Goal: Task Accomplishment & Management: Use online tool/utility

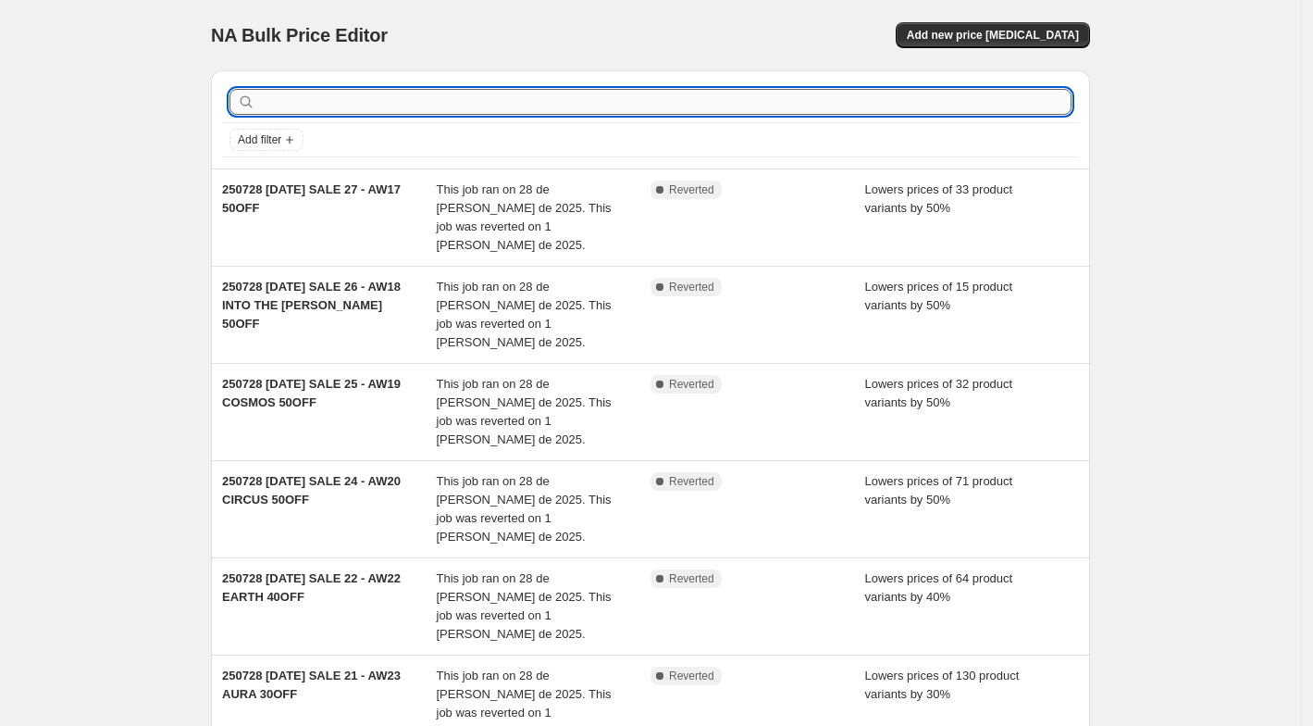
click at [590, 100] on input "text" at bounding box center [665, 102] width 813 height 26
type input "fluir"
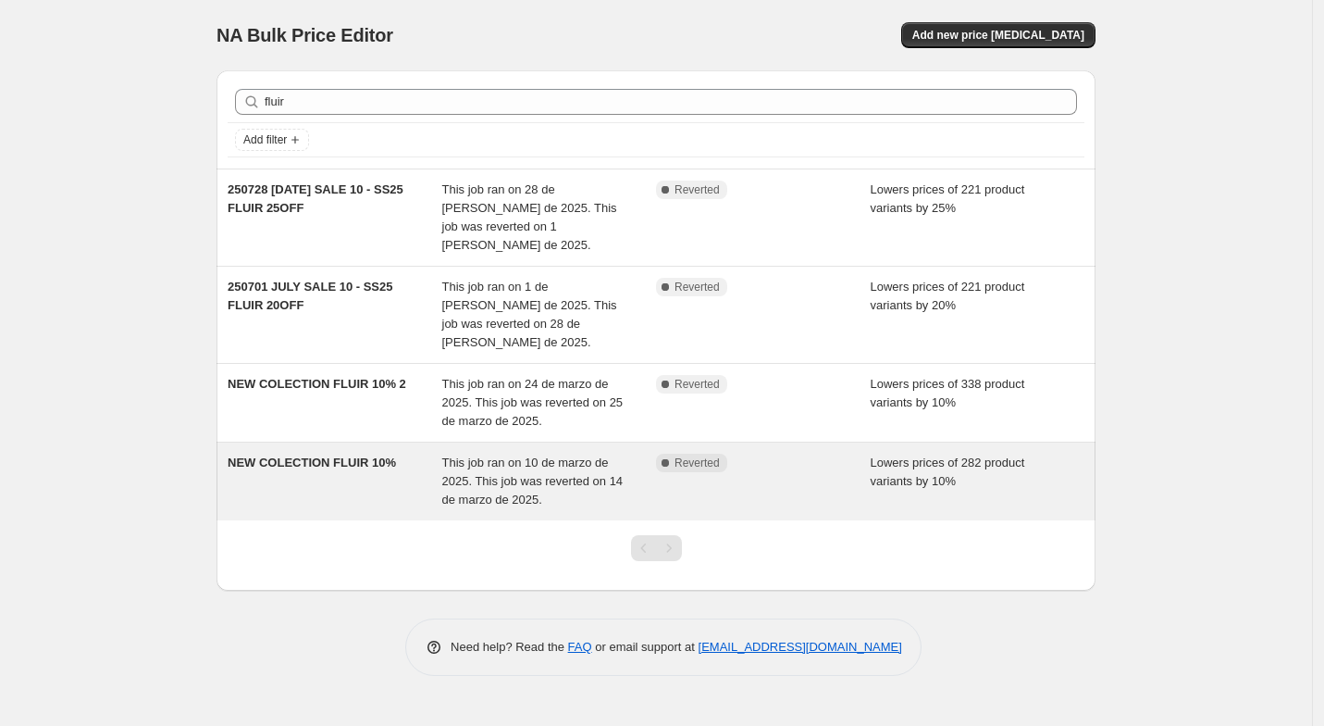
click at [383, 455] on span "NEW COLECTION FLUIR 10%" at bounding box center [312, 462] width 168 height 14
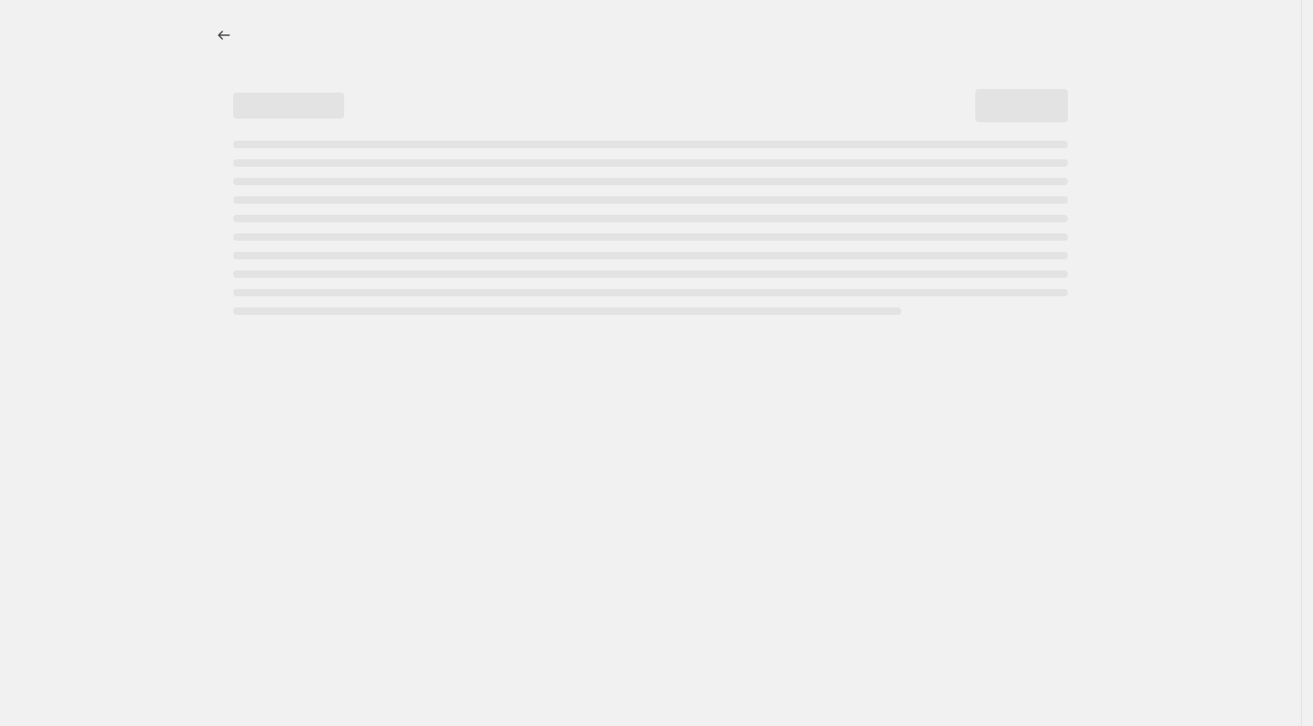
select select "percentage"
select select "collection"
select select "product_status"
select select "product_type"
select select "not_equal"
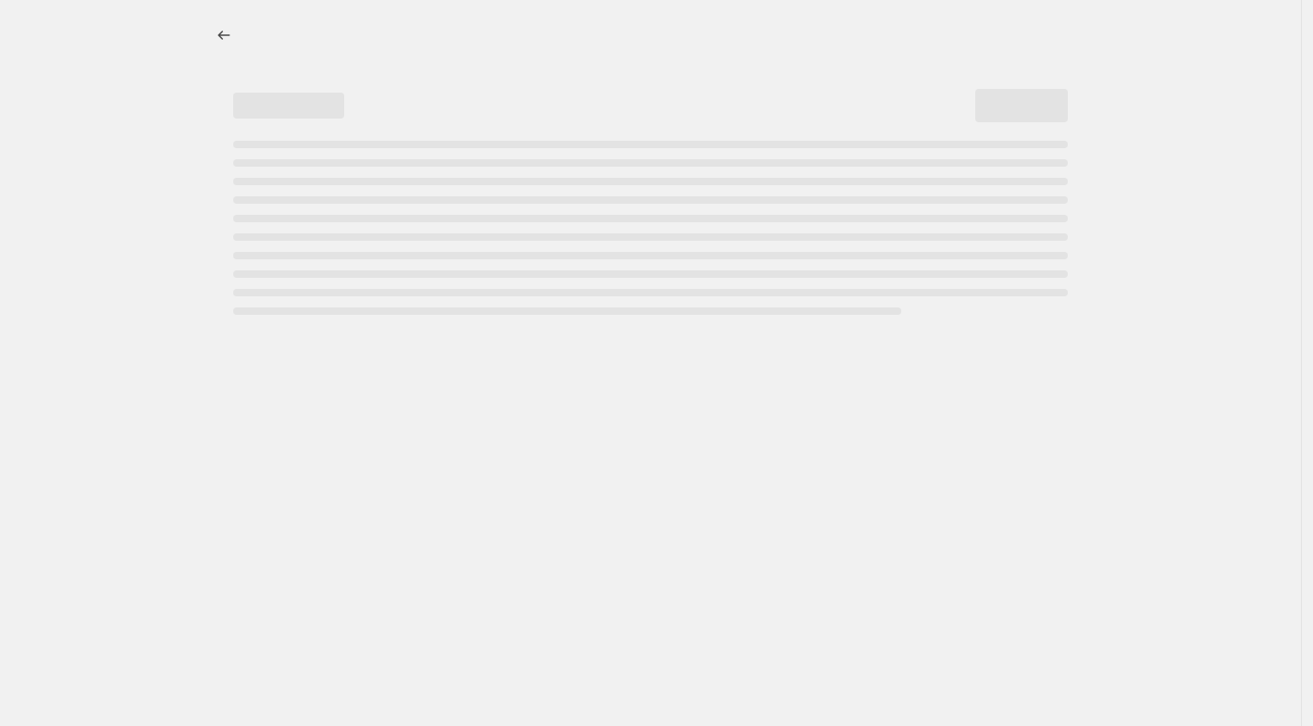
select select "tag"
select select "not_equal"
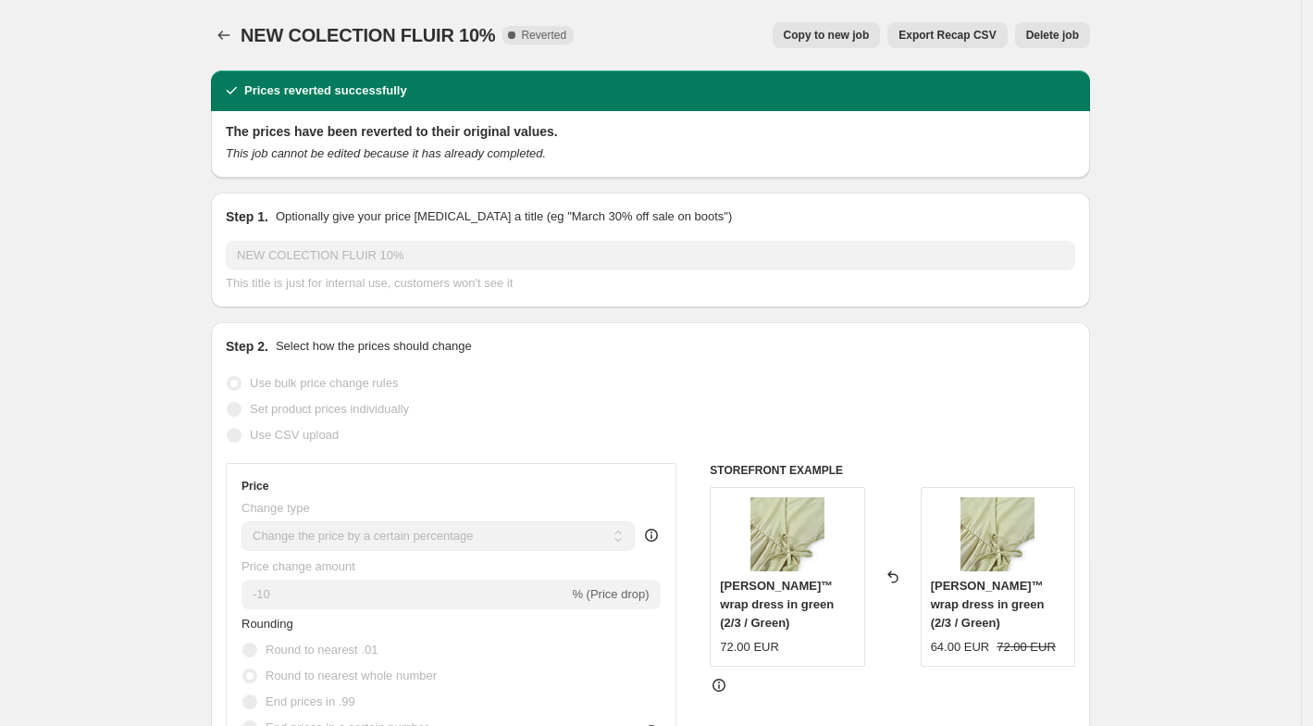
click at [832, 35] on span "Copy to new job" at bounding box center [827, 35] width 86 height 15
select select "percentage"
select select "collection"
select select "product_status"
select select "product_type"
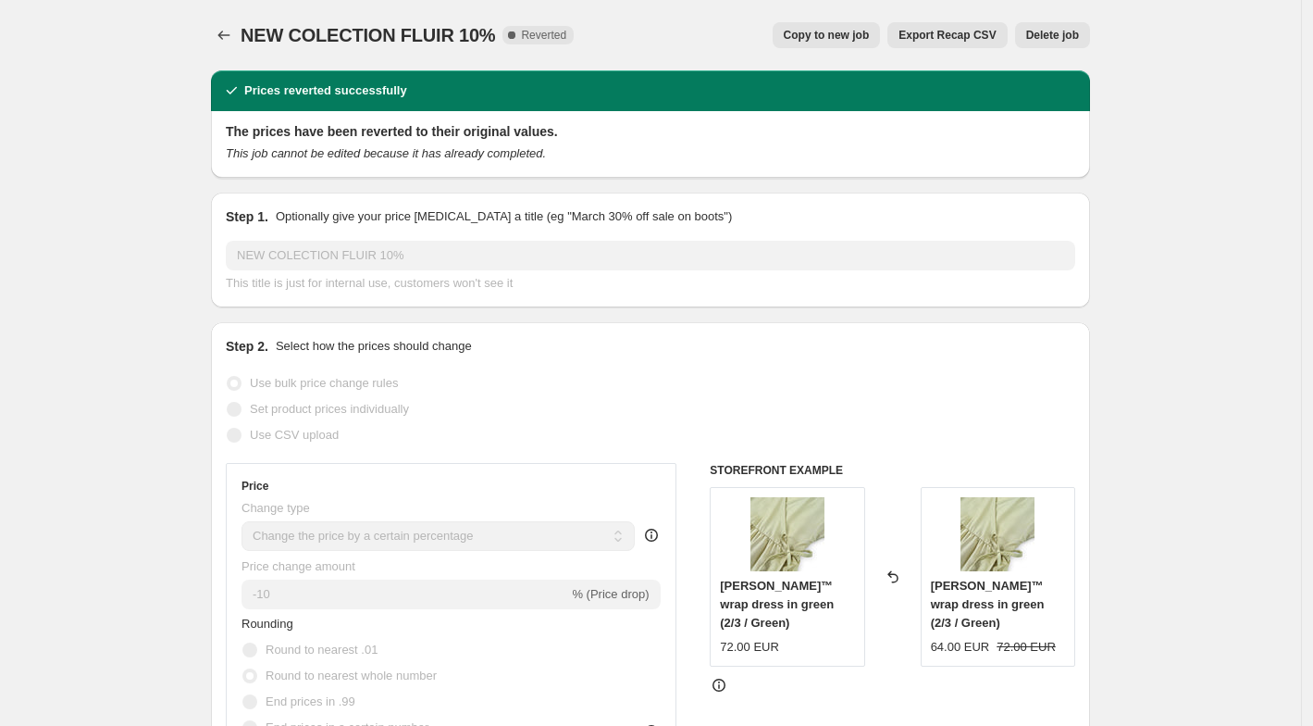
select select "not_equal"
select select "tag"
select select "not_equal"
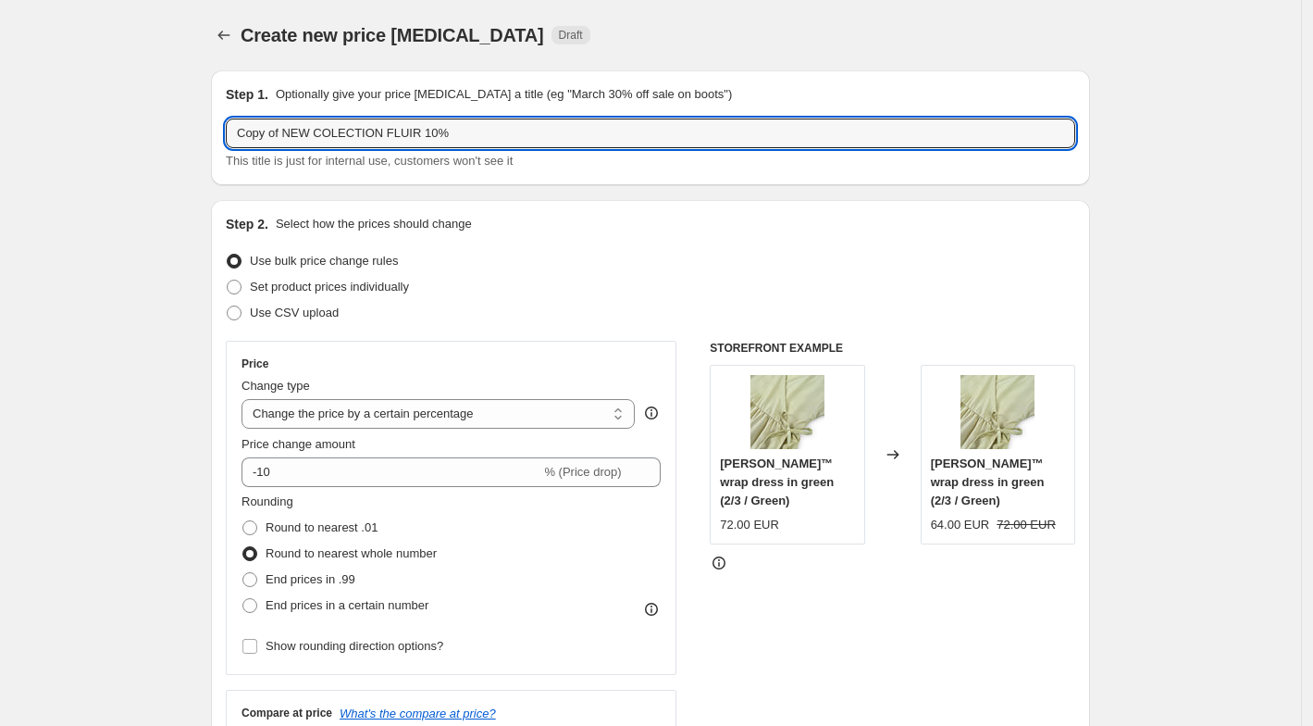
drag, startPoint x: 285, startPoint y: 133, endPoint x: 176, endPoint y: 133, distance: 109.2
click at [359, 131] on input "20250916 NEW COLECTION FLUIR 10%" at bounding box center [651, 133] width 850 height 30
click at [436, 136] on input "20250916 NEW COLLECTION FLUIR 10%" at bounding box center [651, 133] width 850 height 30
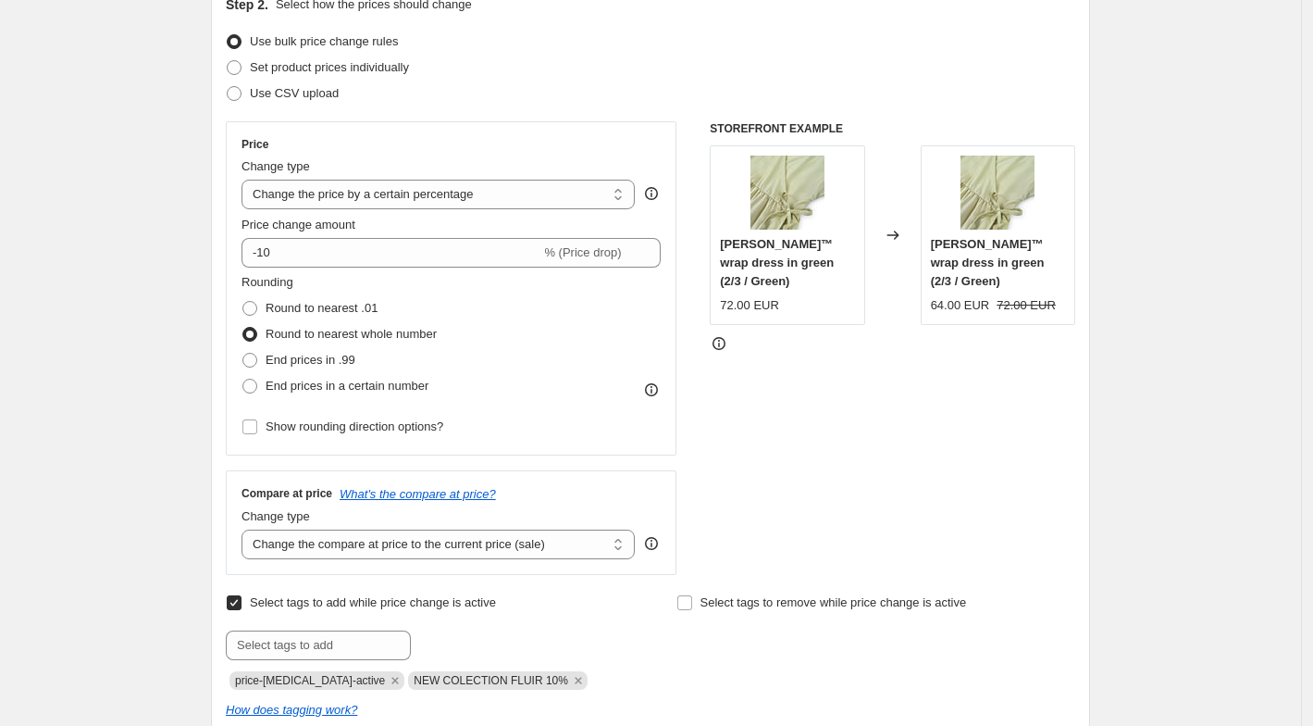
scroll to position [222, 0]
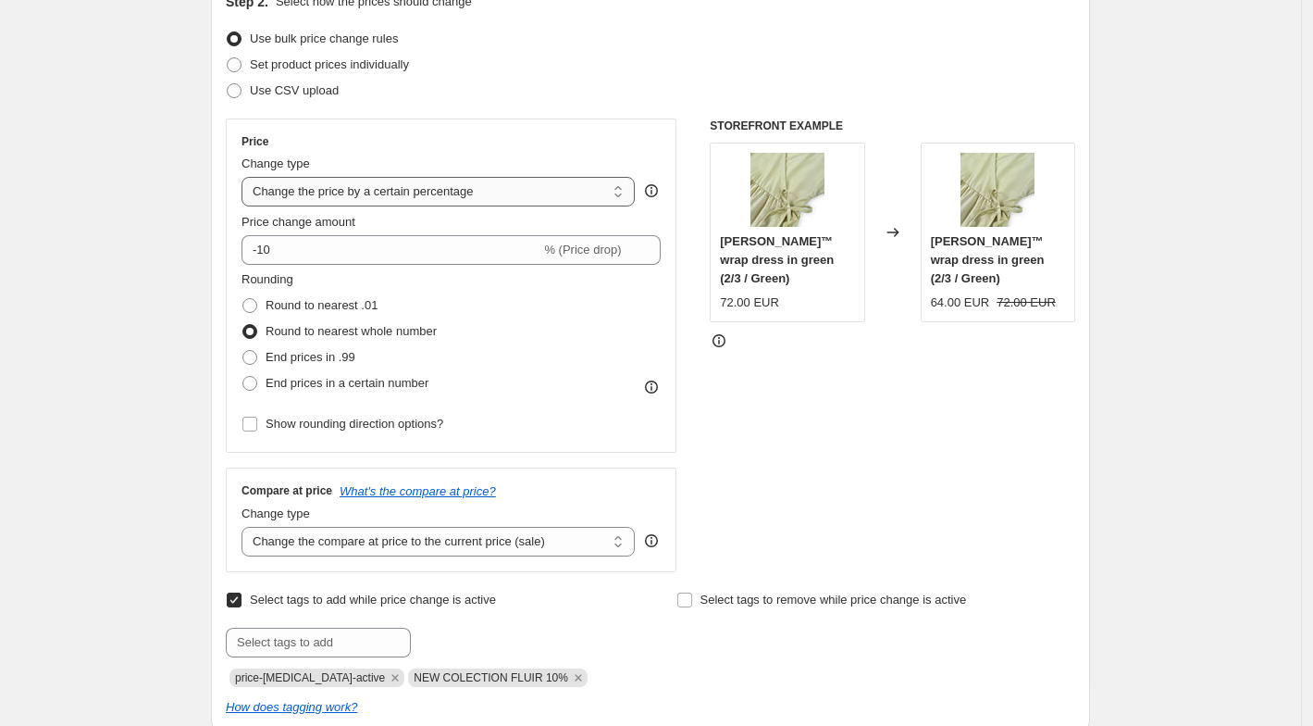
type input "20250916 NEW COLLECTION ALTUS 10%"
click at [583, 192] on select "Change the price to a certain amount Change the price by a certain amount Chang…" at bounding box center [438, 192] width 393 height 30
click at [758, 114] on div "Step 2. Select how the prices should change Use bulk price change rules Set pro…" at bounding box center [651, 355] width 850 height 724
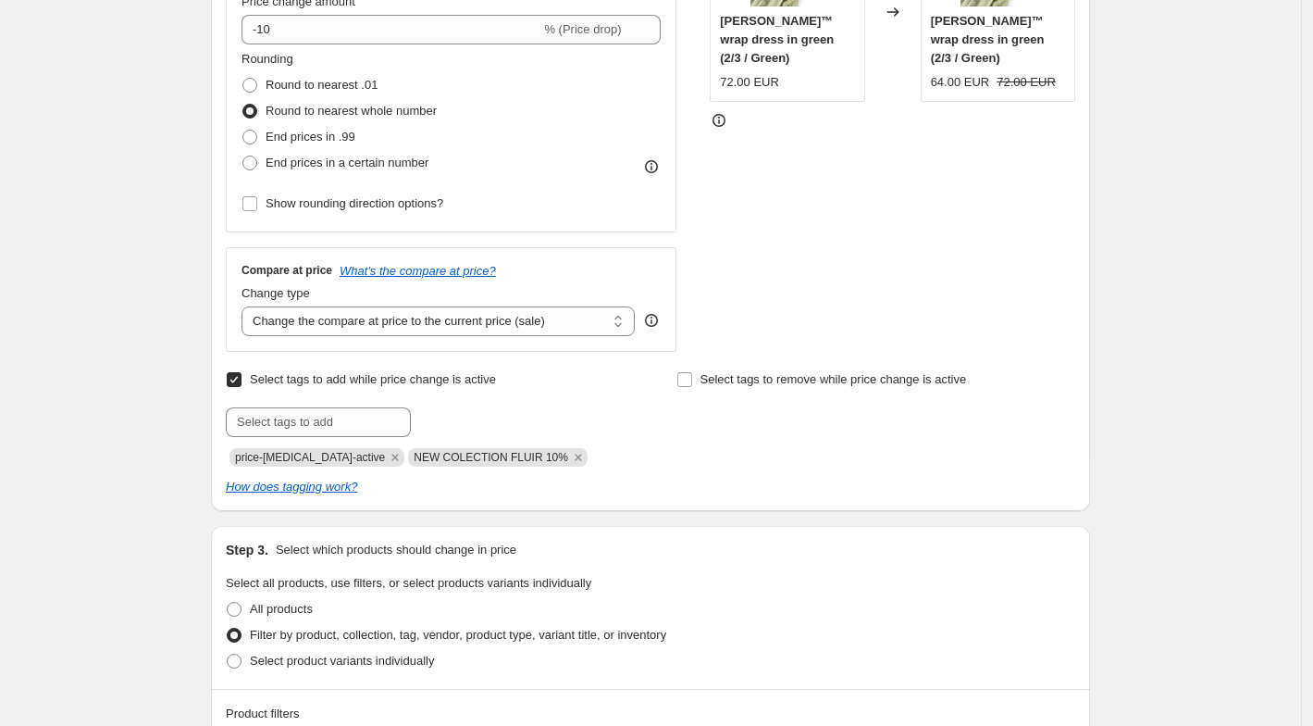
scroll to position [438, 0]
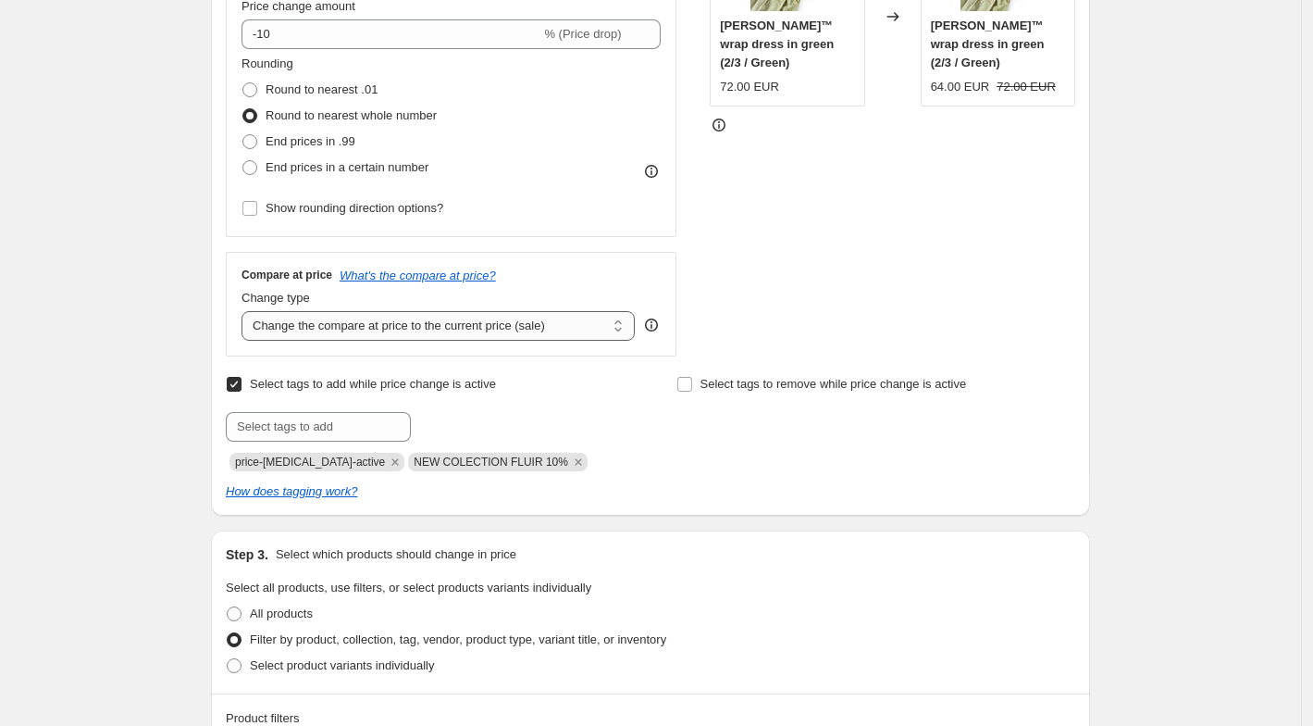
click at [555, 327] on select "Change the compare at price to the current price (sale) Change the compare at p…" at bounding box center [438, 326] width 393 height 30
click at [365, 412] on input "text" at bounding box center [318, 427] width 185 height 30
drag, startPoint x: 566, startPoint y: 477, endPoint x: 428, endPoint y: 504, distance: 140.7
click at [428, 504] on div "Step 2. Select how the prices should change Use bulk price change rules Set pro…" at bounding box center [650, 138] width 879 height 753
drag, startPoint x: 397, startPoint y: 463, endPoint x: 548, endPoint y: 465, distance: 150.9
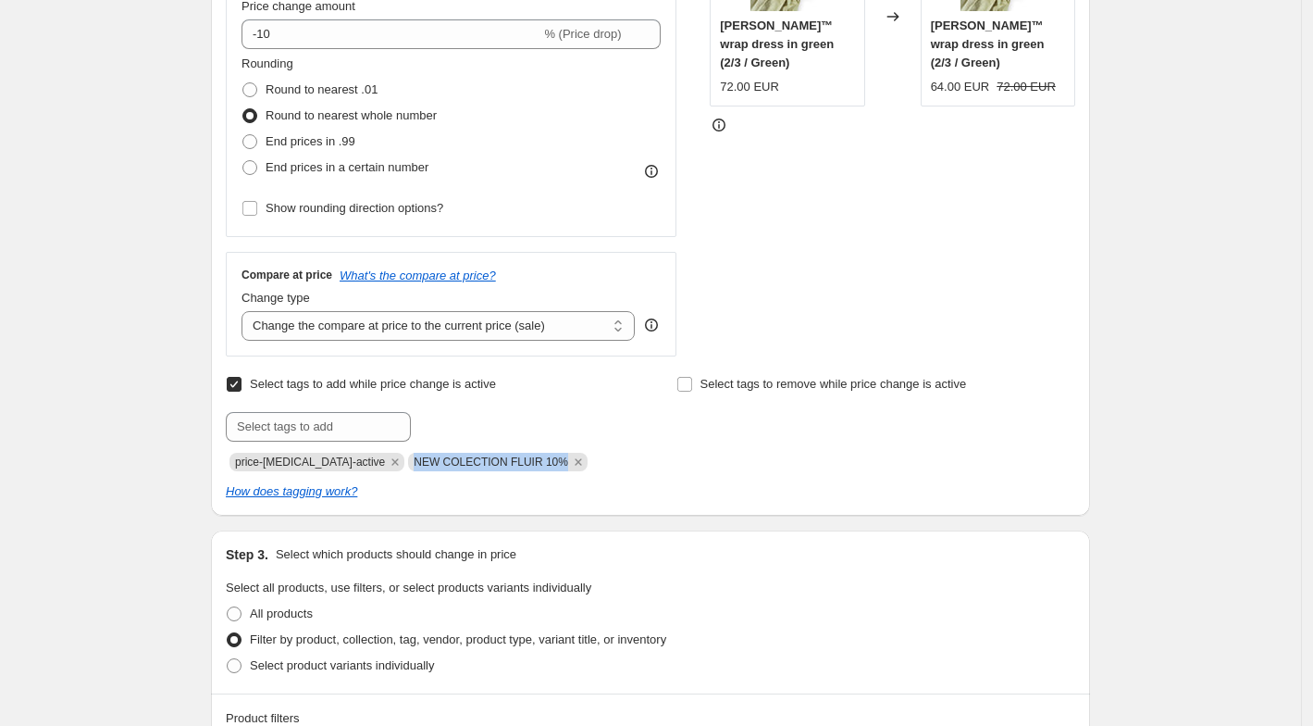
click at [548, 465] on span "NEW COLECTION FLUIR 10%" at bounding box center [498, 462] width 180 height 19
copy span "NEW COLECTION FLUIR 10%"
click at [570, 459] on icon "Remove NEW COLECTION FLUIR 10%" at bounding box center [578, 461] width 17 height 17
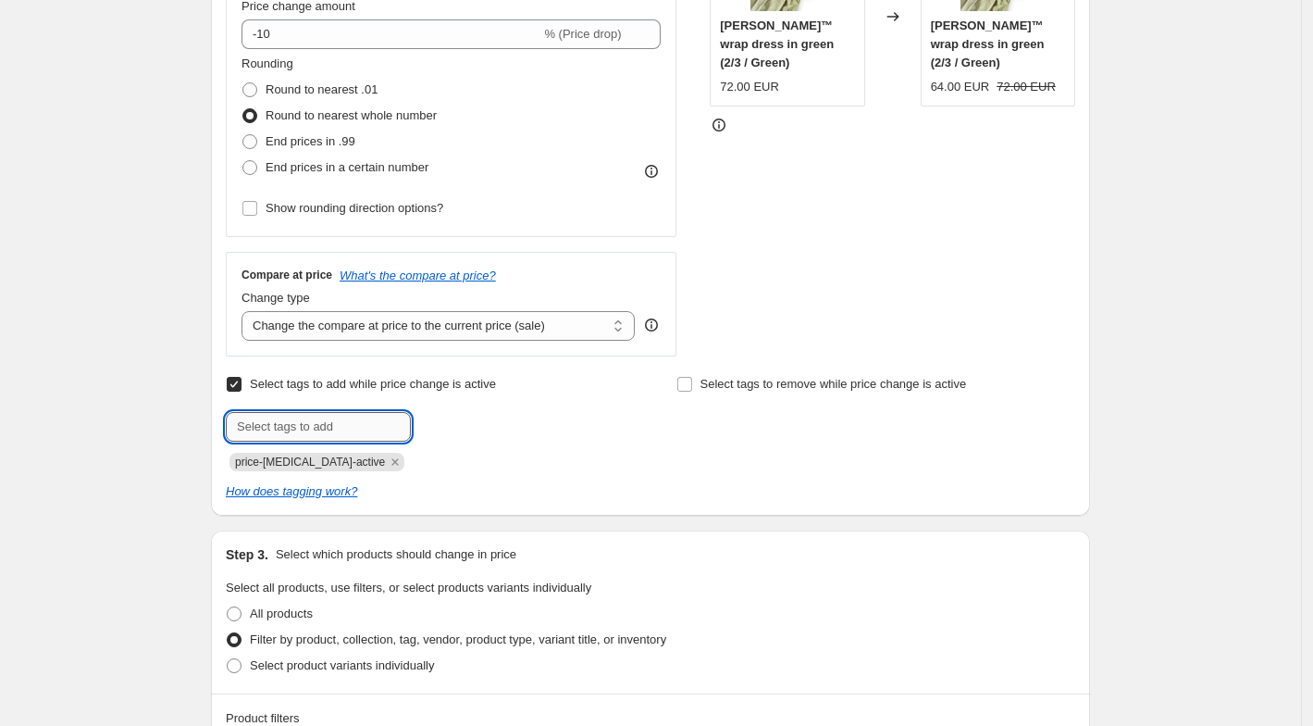
click at [354, 428] on input "text" at bounding box center [318, 427] width 185 height 30
paste input "NEW COLECTION FLUIR 10%"
click at [358, 425] on input "NEW COLECTION FLUIR 10%" at bounding box center [318, 427] width 185 height 30
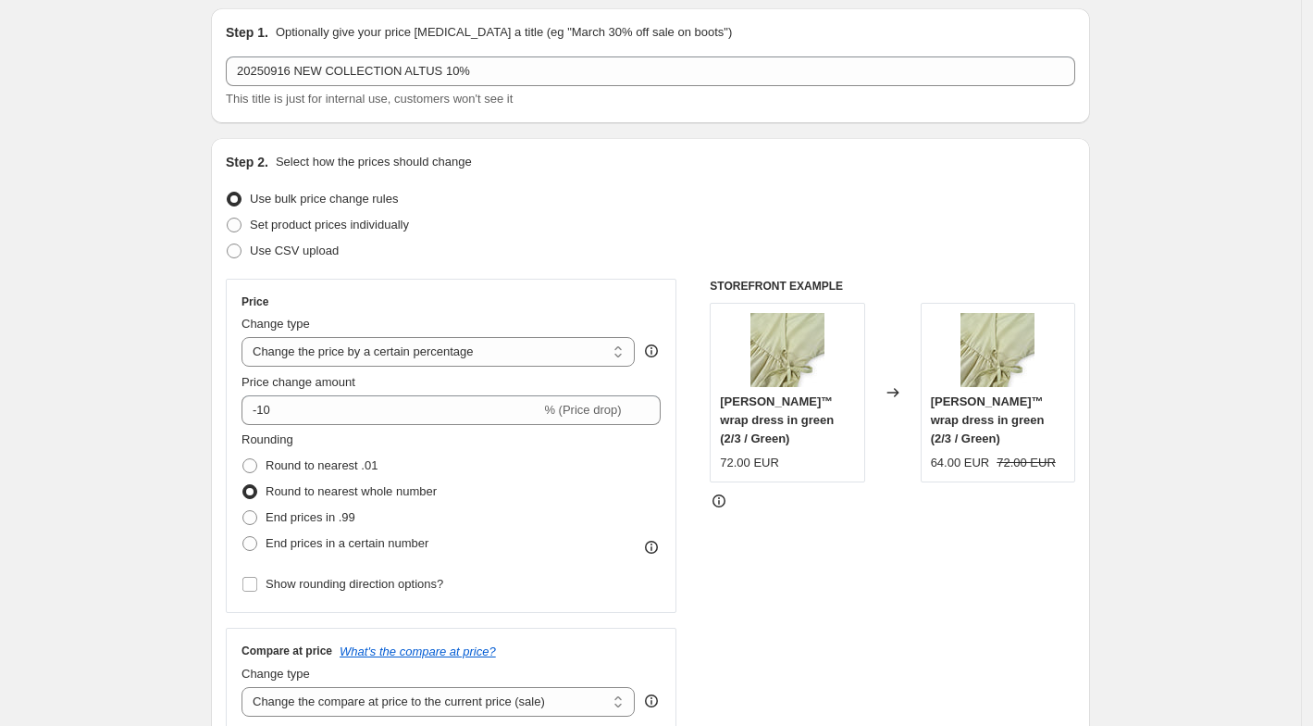
scroll to position [0, 0]
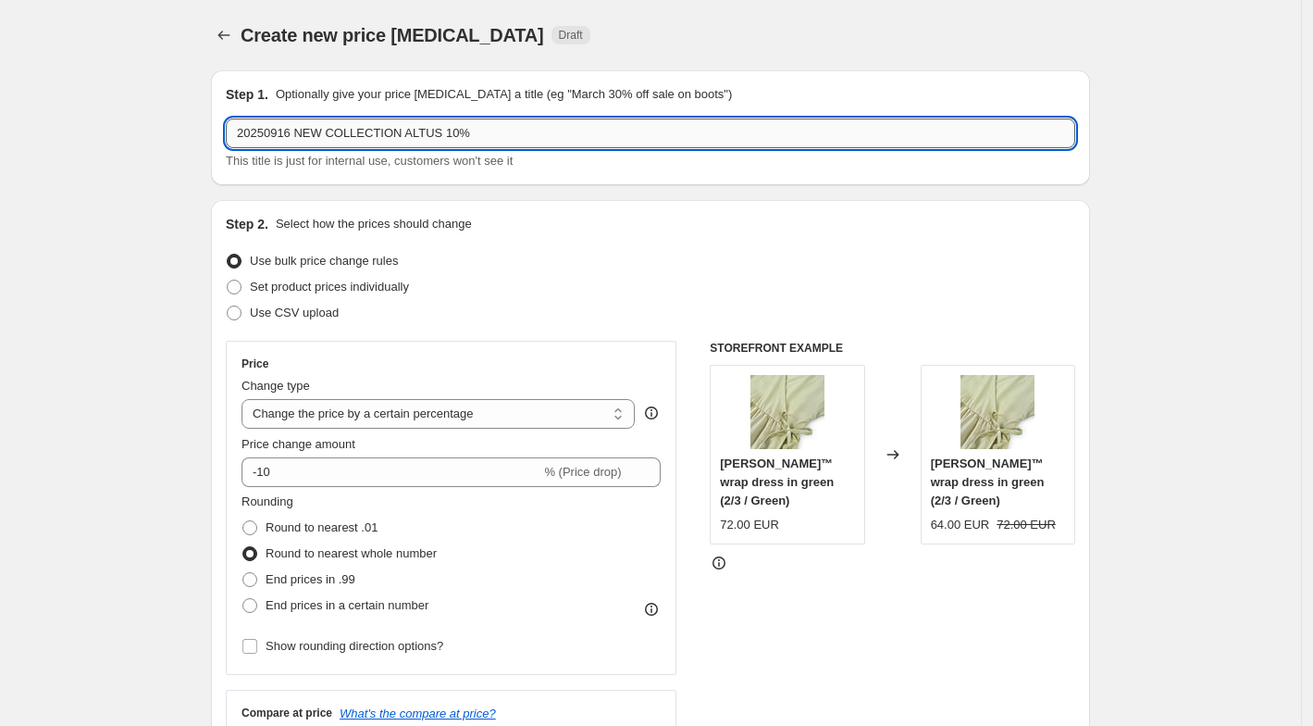
click at [423, 139] on input "20250916 NEW COLLECTION ALTUS 10%" at bounding box center [651, 133] width 850 height 30
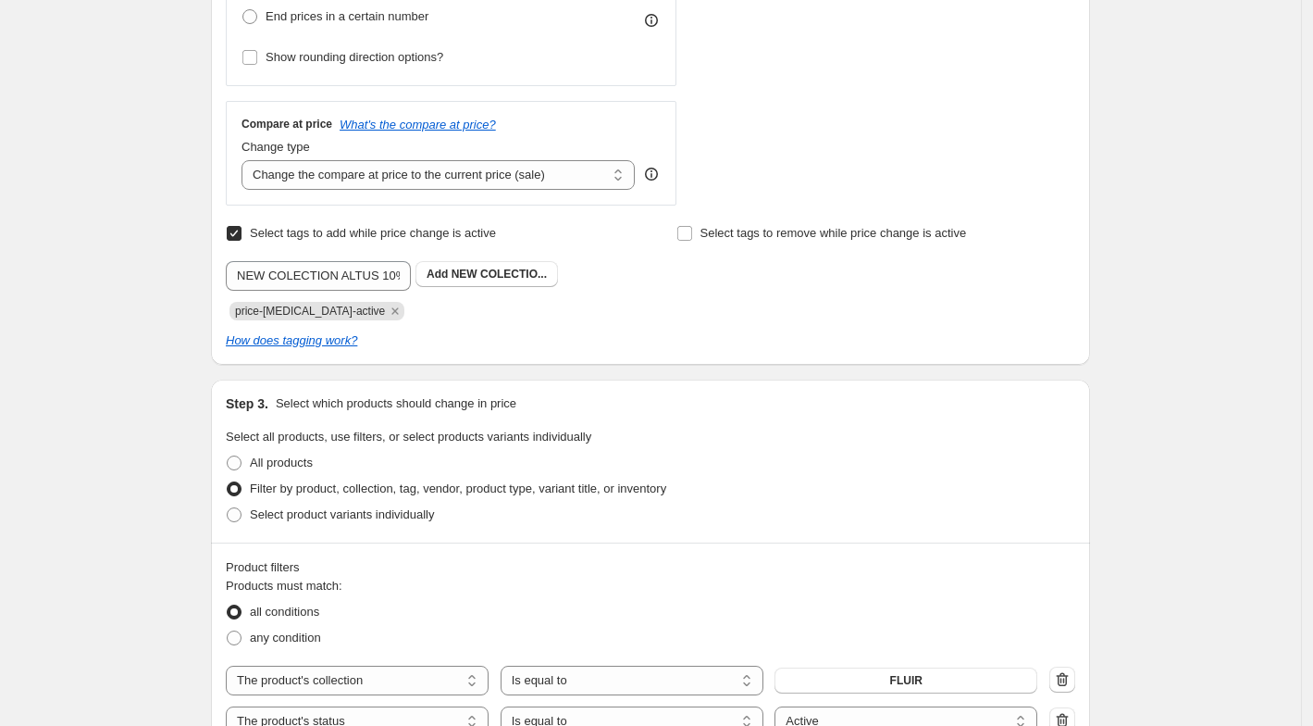
scroll to position [620, 0]
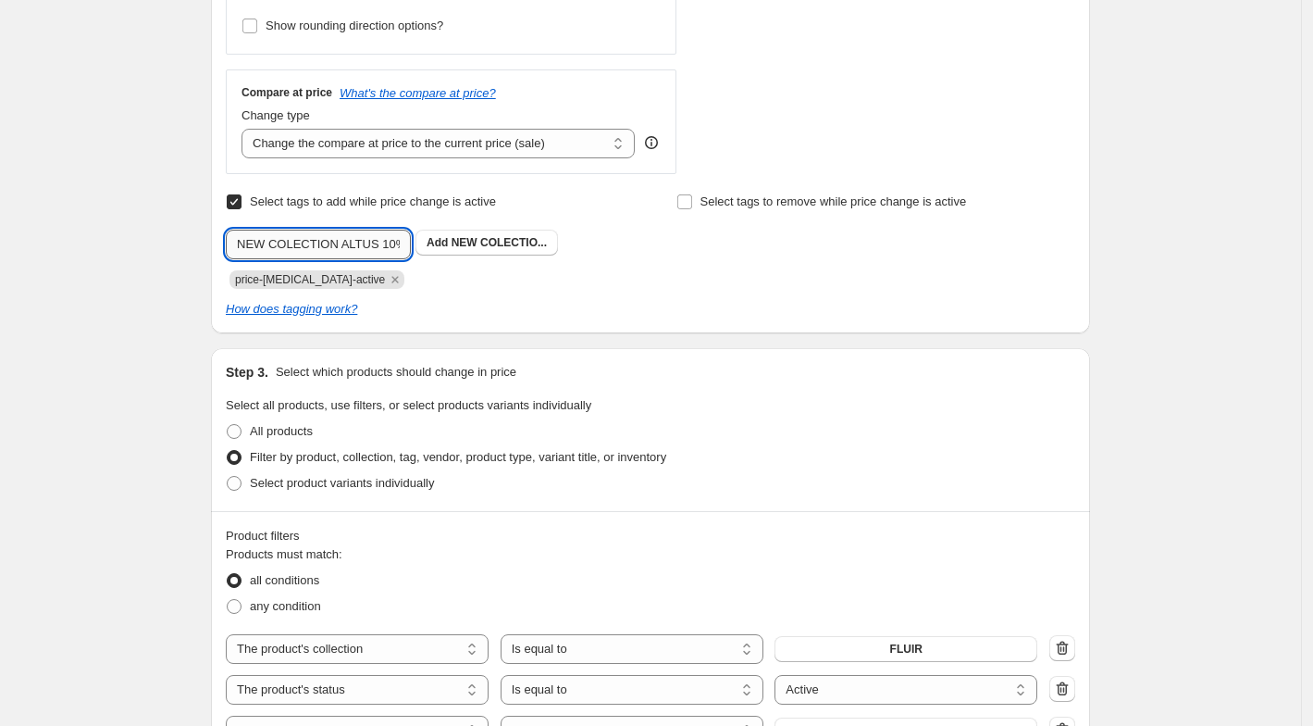
click at [309, 243] on input "NEW COLECTION ALTUS 10%" at bounding box center [318, 245] width 185 height 30
paste input "20250916 NEW COL"
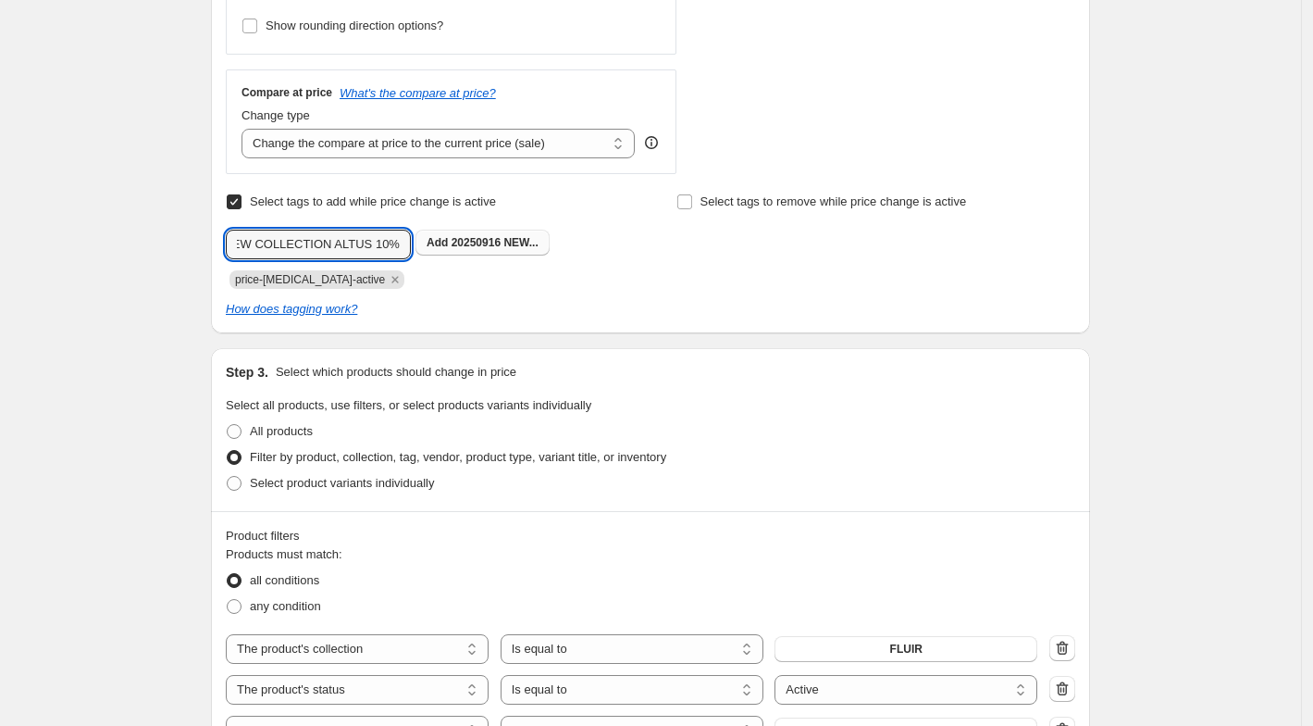
type input "20250916 NEW COLLECTION ALTUS 10%"
click at [445, 239] on b "Add" at bounding box center [437, 242] width 21 height 13
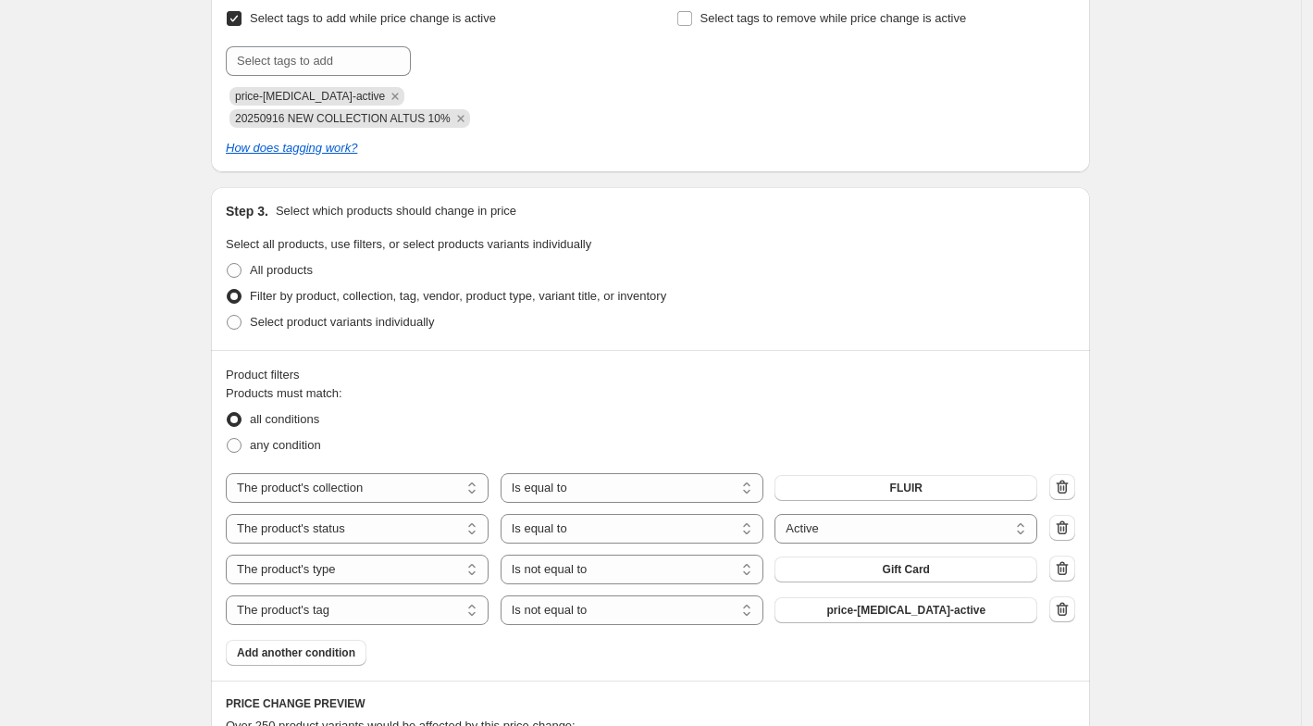
scroll to position [828, 0]
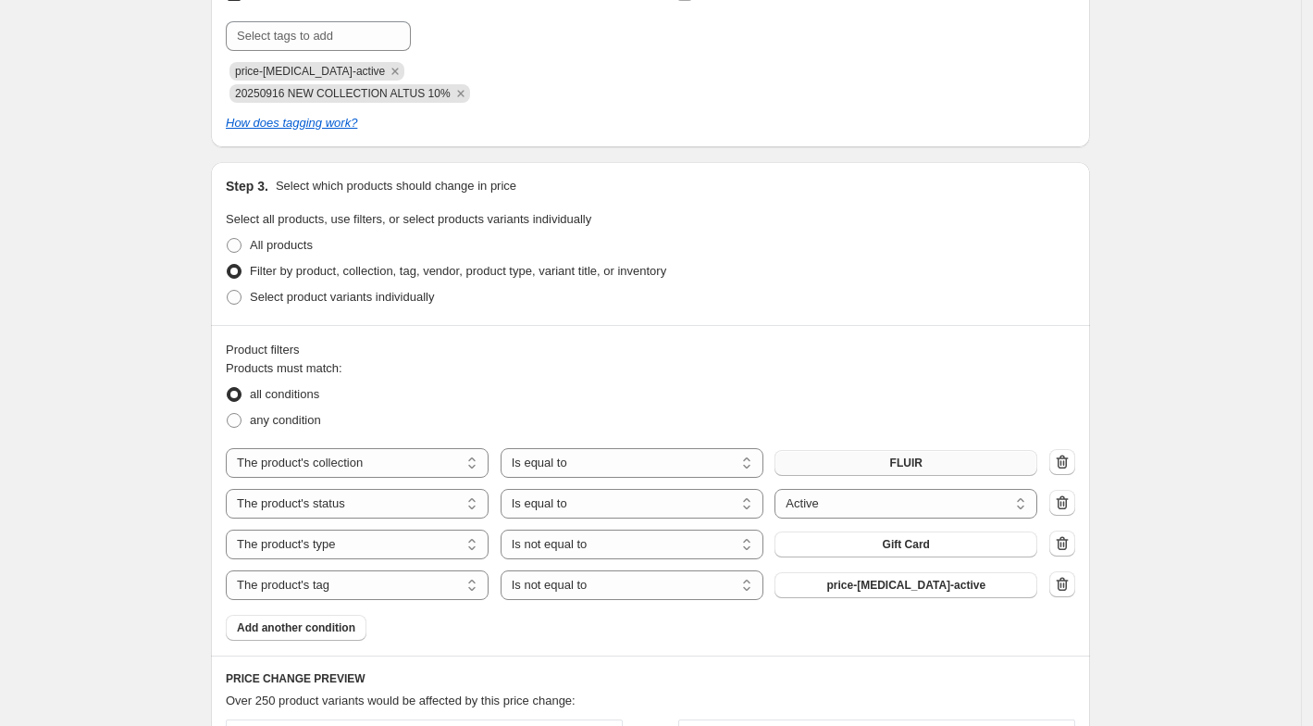
click at [878, 462] on button "FLUIR" at bounding box center [906, 463] width 263 height 26
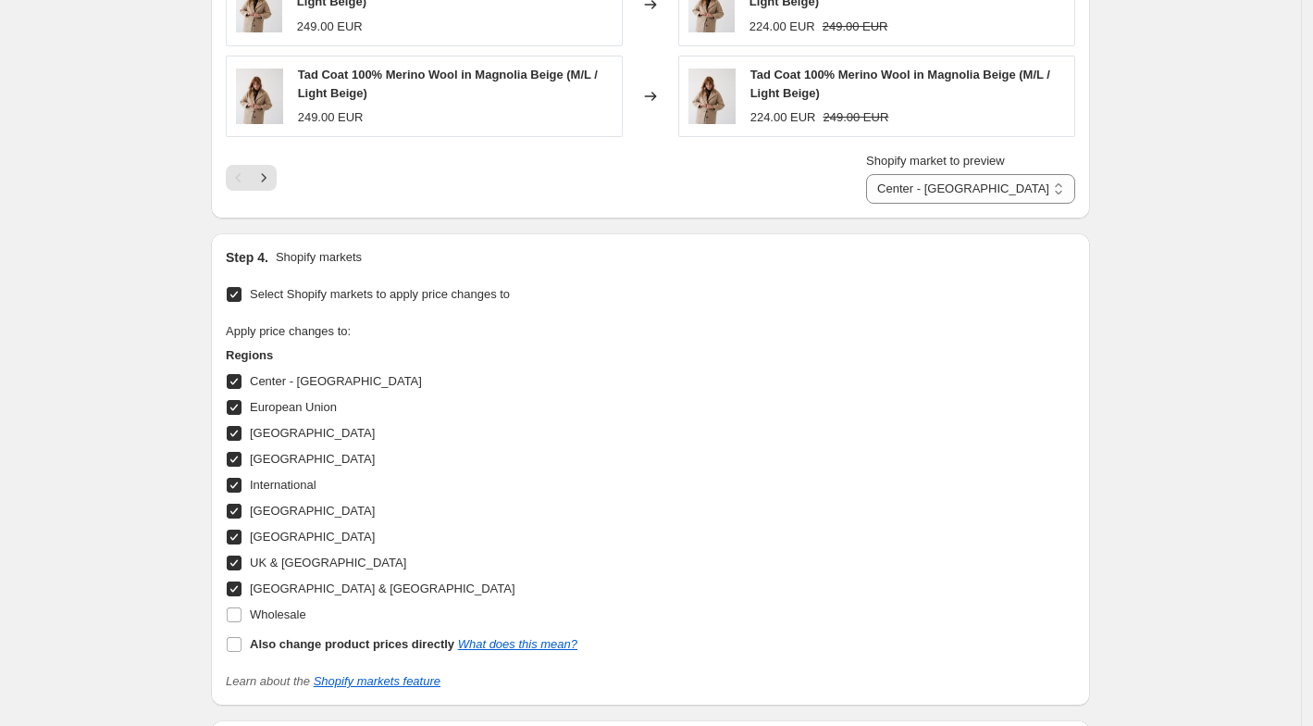
scroll to position [1756, 0]
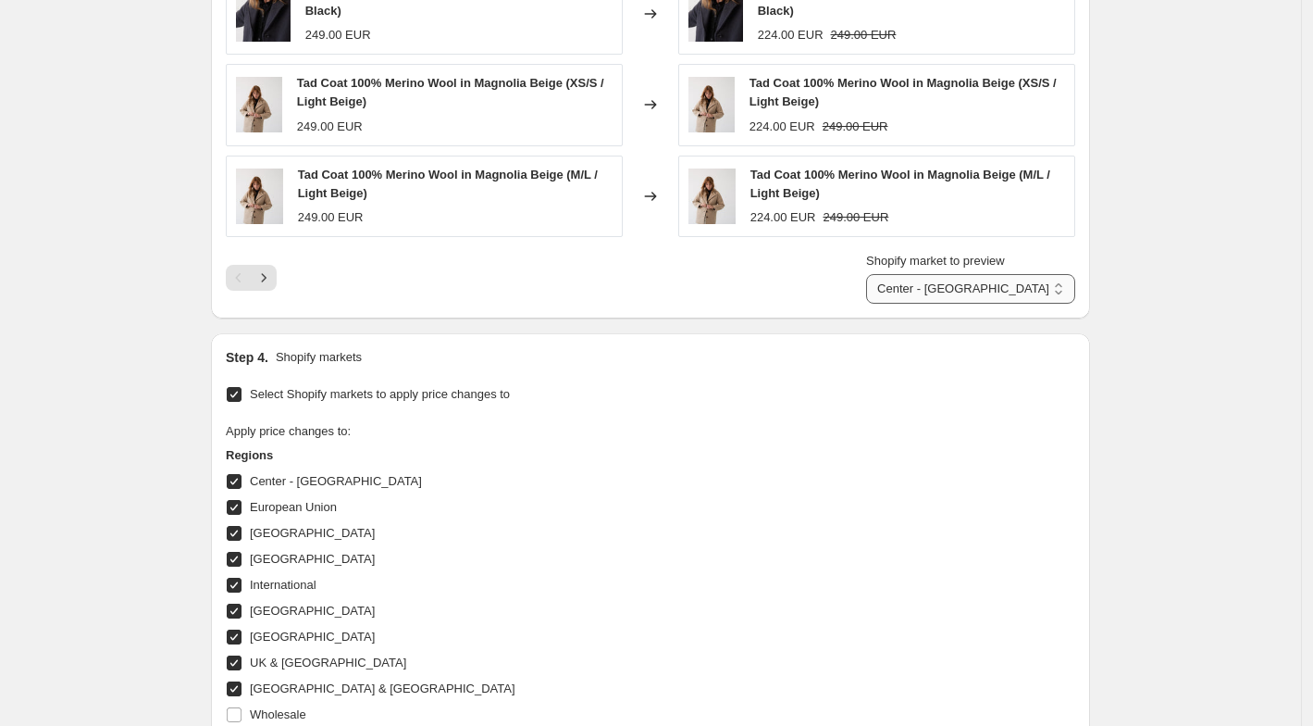
click at [946, 288] on select "Center - [GEOGRAPHIC_DATA] [GEOGRAPHIC_DATA] [GEOGRAPHIC_DATA] [GEOGRAPHIC_DATA…" at bounding box center [970, 289] width 209 height 30
click at [975, 289] on select "Center - [GEOGRAPHIC_DATA] [GEOGRAPHIC_DATA] [GEOGRAPHIC_DATA] [GEOGRAPHIC_DATA…" at bounding box center [970, 289] width 209 height 30
click at [933, 274] on select "Center - [GEOGRAPHIC_DATA] [GEOGRAPHIC_DATA] [GEOGRAPHIC_DATA] [GEOGRAPHIC_DATA…" at bounding box center [970, 289] width 209 height 30
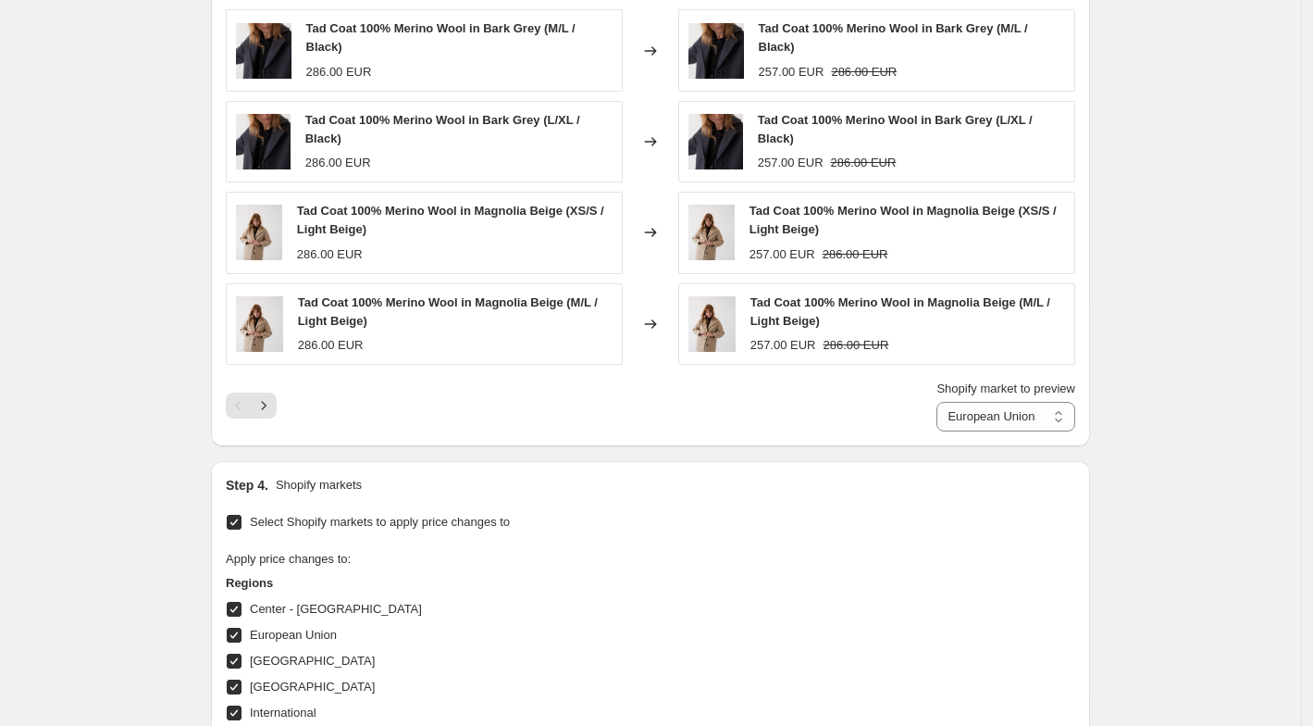
scroll to position [1642, 0]
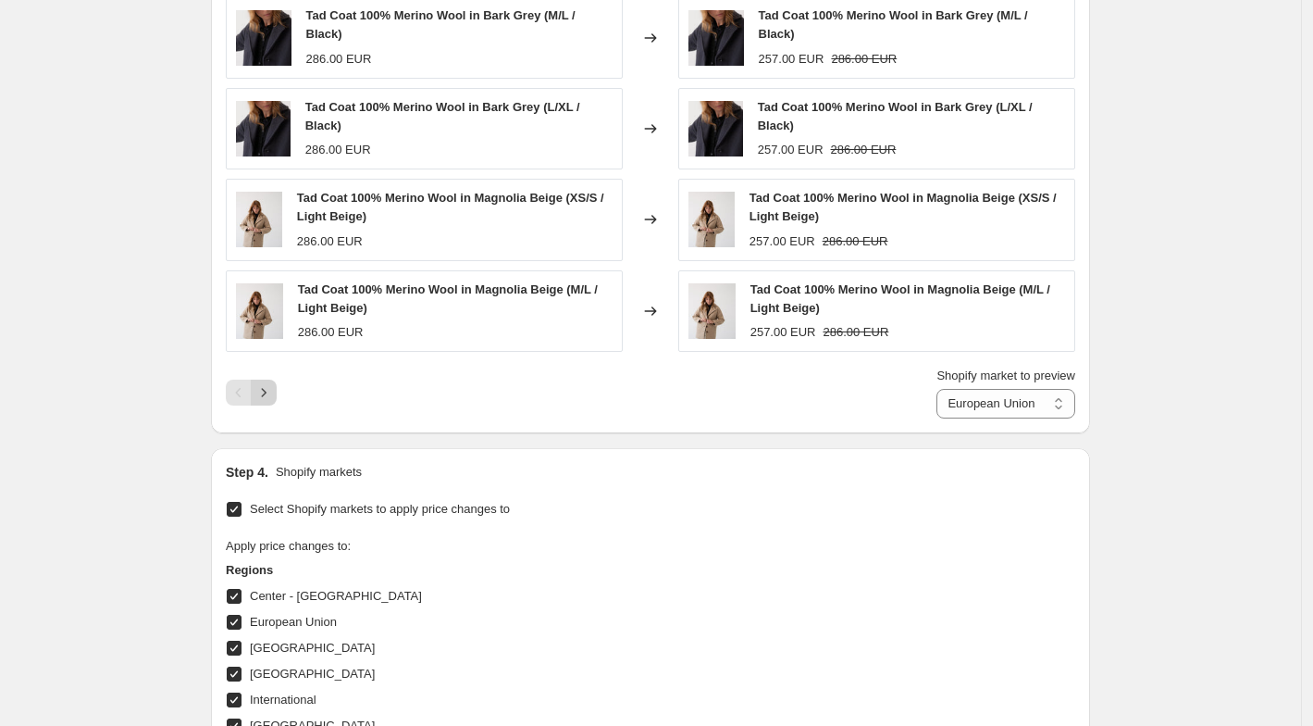
click at [275, 379] on button "Next" at bounding box center [264, 392] width 26 height 26
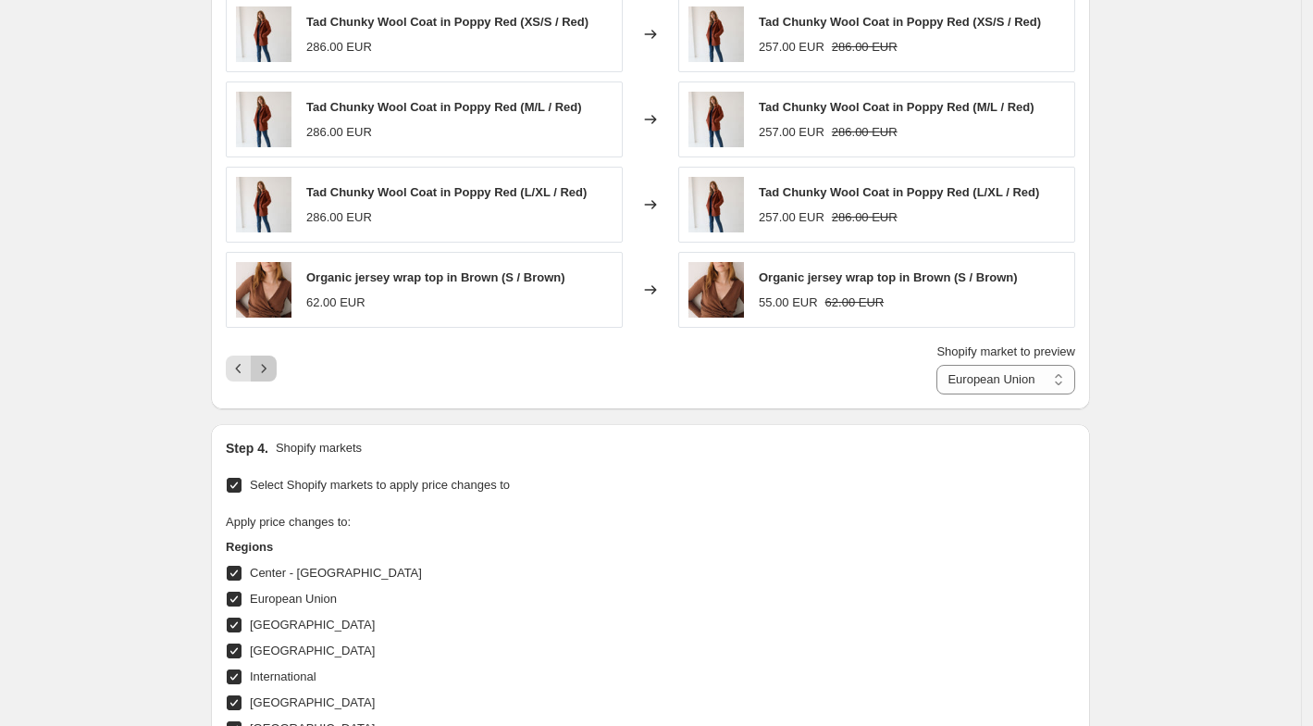
click at [272, 359] on icon "Next" at bounding box center [263, 368] width 19 height 19
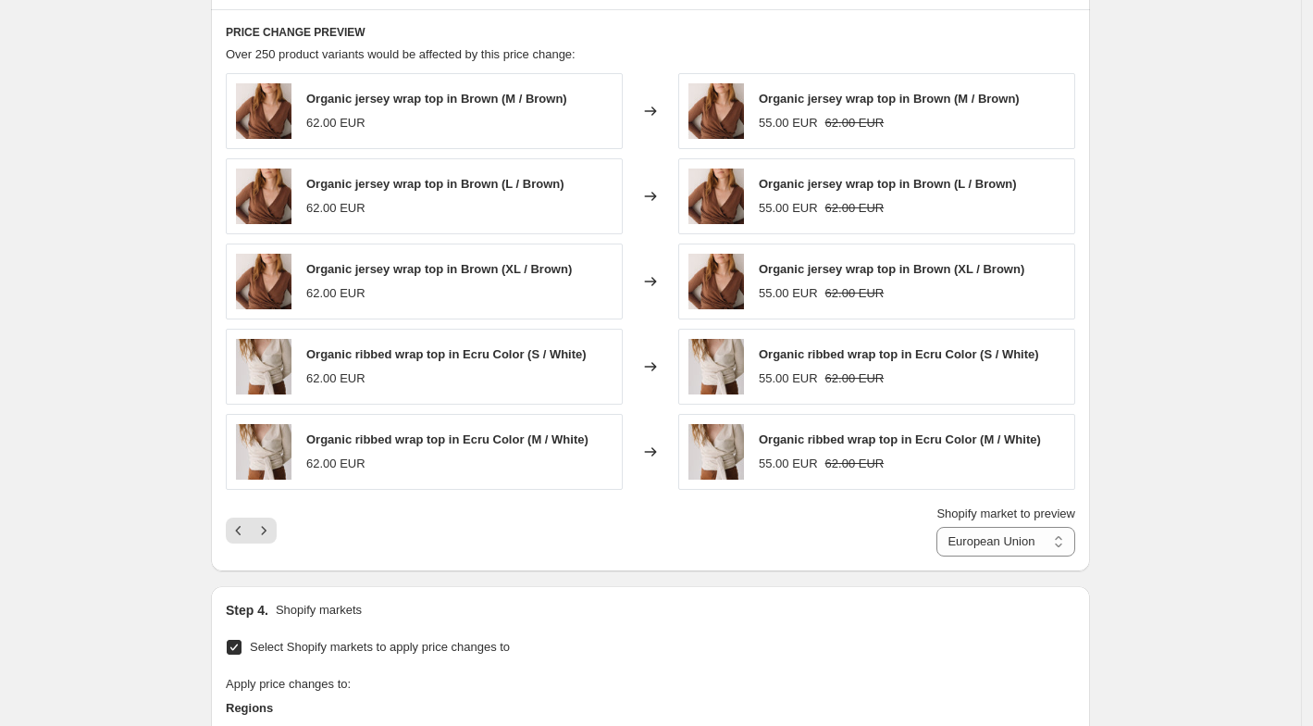
scroll to position [1472, 0]
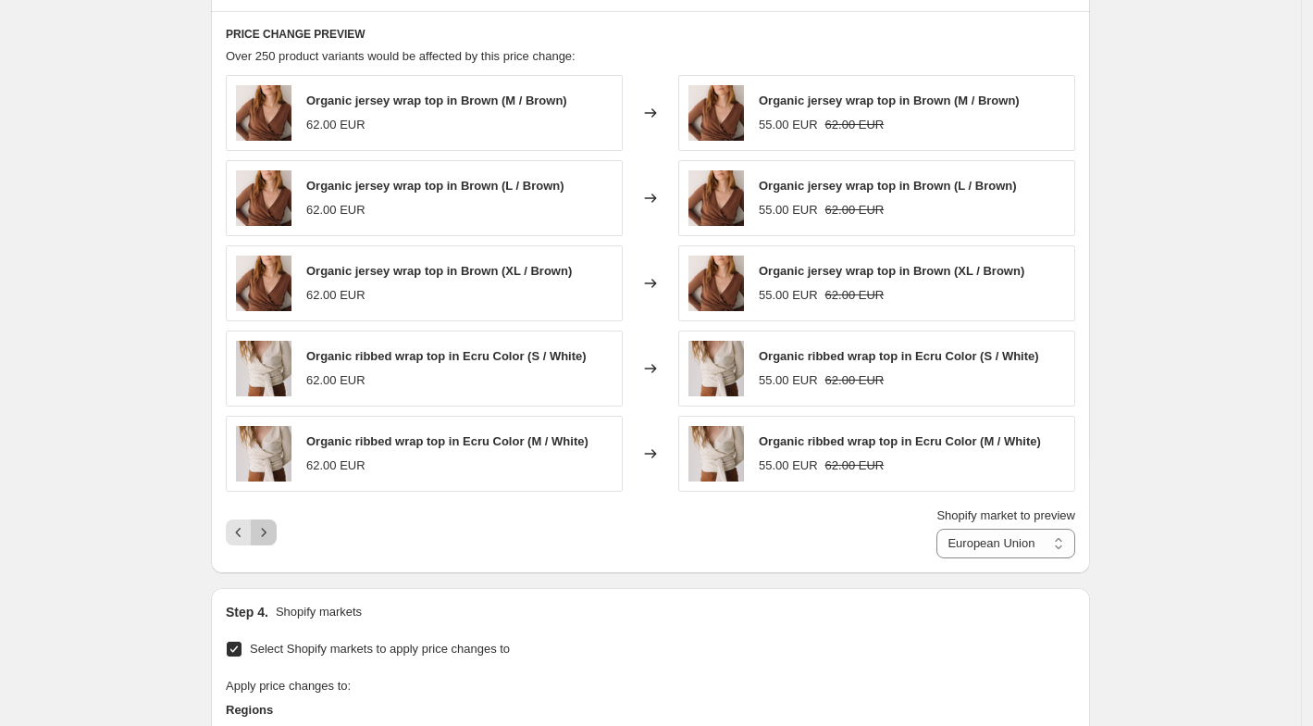
click at [268, 525] on icon "Next" at bounding box center [263, 532] width 19 height 19
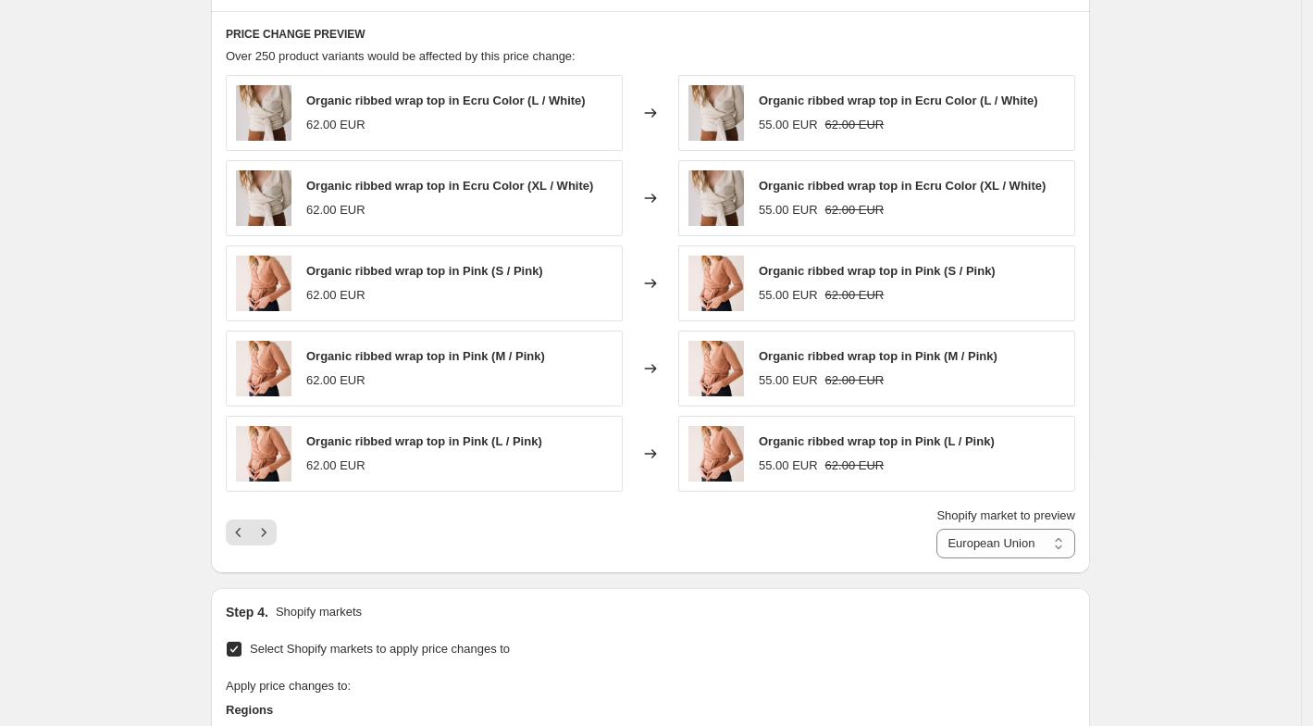
scroll to position [1494, 0]
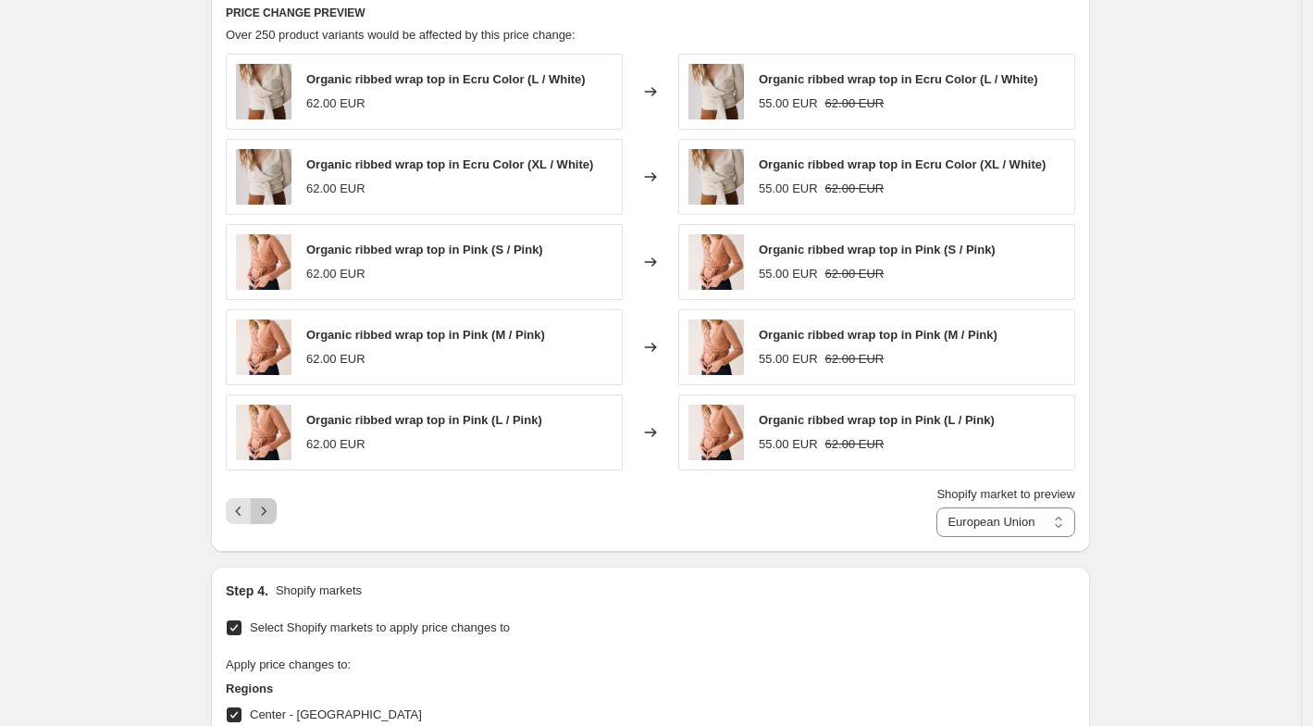
click at [267, 502] on icon "Next" at bounding box center [263, 511] width 19 height 19
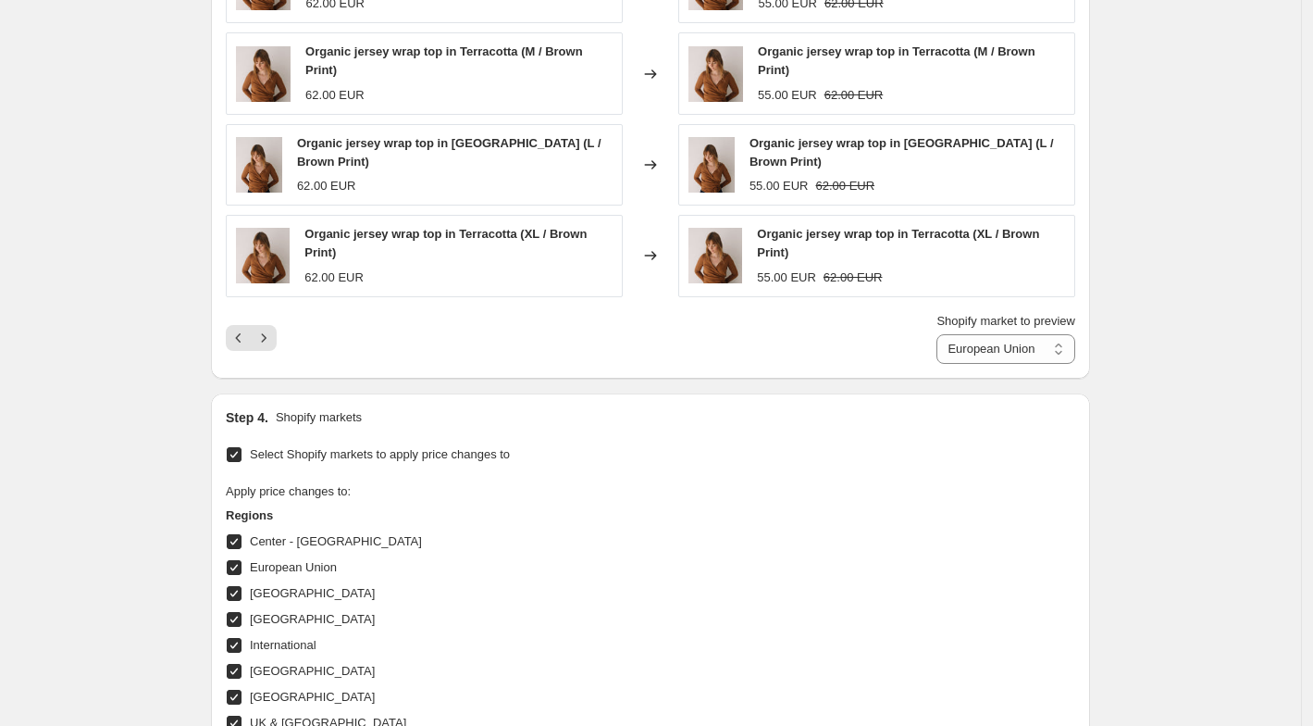
scroll to position [1701, 0]
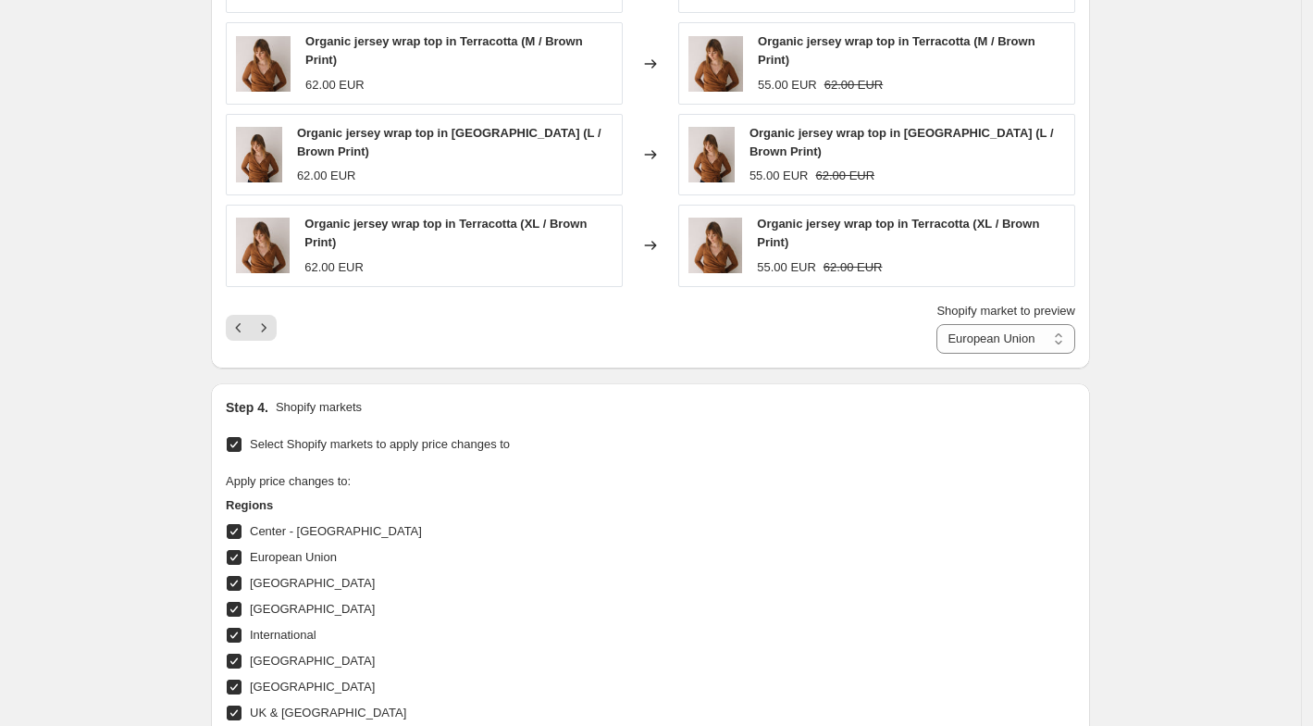
click at [977, 315] on div "Shopify market to preview Center - [GEOGRAPHIC_DATA] [GEOGRAPHIC_DATA] [GEOGRAP…" at bounding box center [1006, 328] width 139 height 52
click at [976, 324] on select "Center - [GEOGRAPHIC_DATA] [GEOGRAPHIC_DATA] [GEOGRAPHIC_DATA] [GEOGRAPHIC_DATA…" at bounding box center [1006, 339] width 139 height 30
select select "58214711641"
click at [937, 324] on select "Center - [GEOGRAPHIC_DATA] [GEOGRAPHIC_DATA] [GEOGRAPHIC_DATA] [GEOGRAPHIC_DATA…" at bounding box center [1006, 339] width 139 height 30
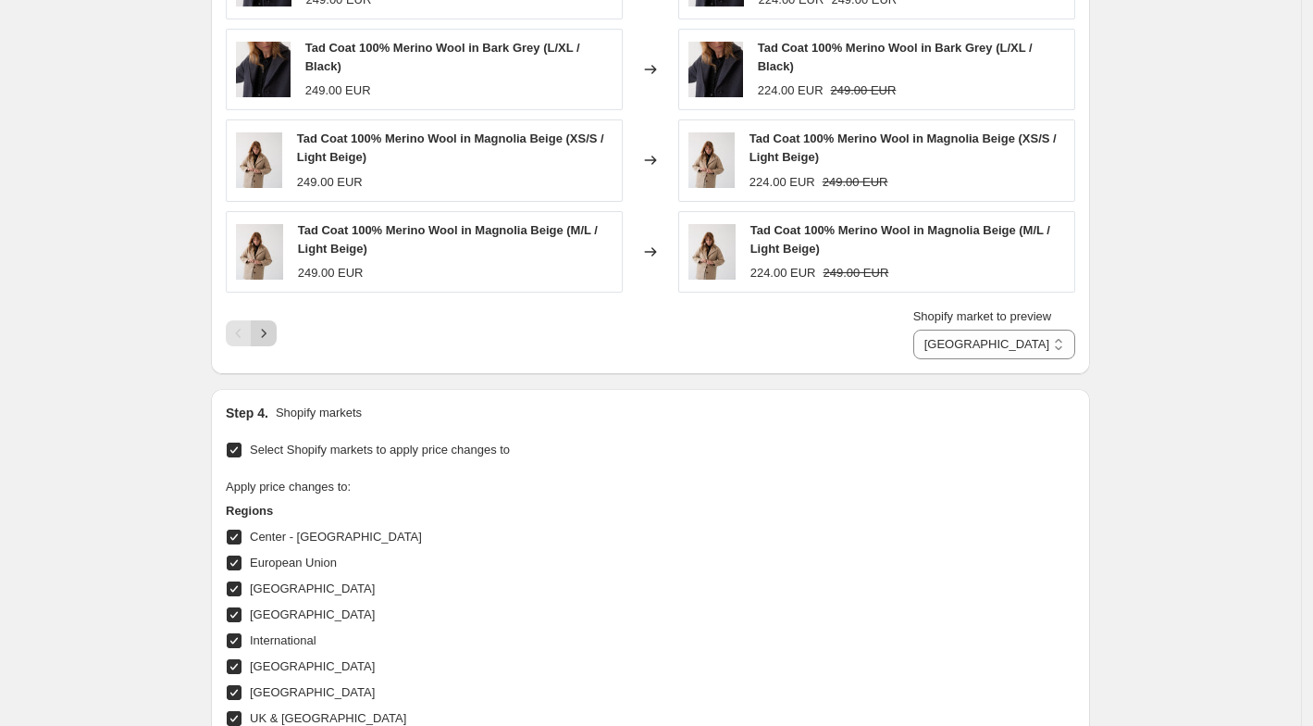
click at [273, 329] on icon "Next" at bounding box center [263, 333] width 19 height 19
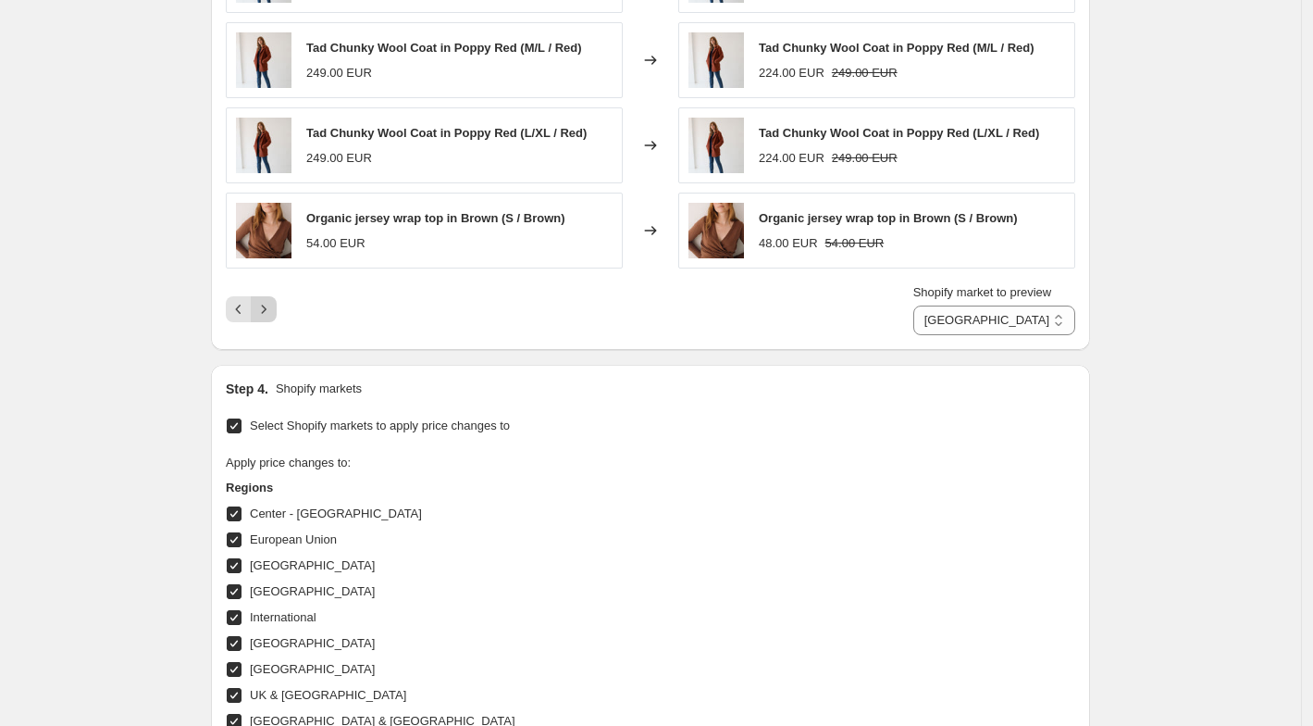
click at [268, 300] on icon "Next" at bounding box center [263, 309] width 19 height 19
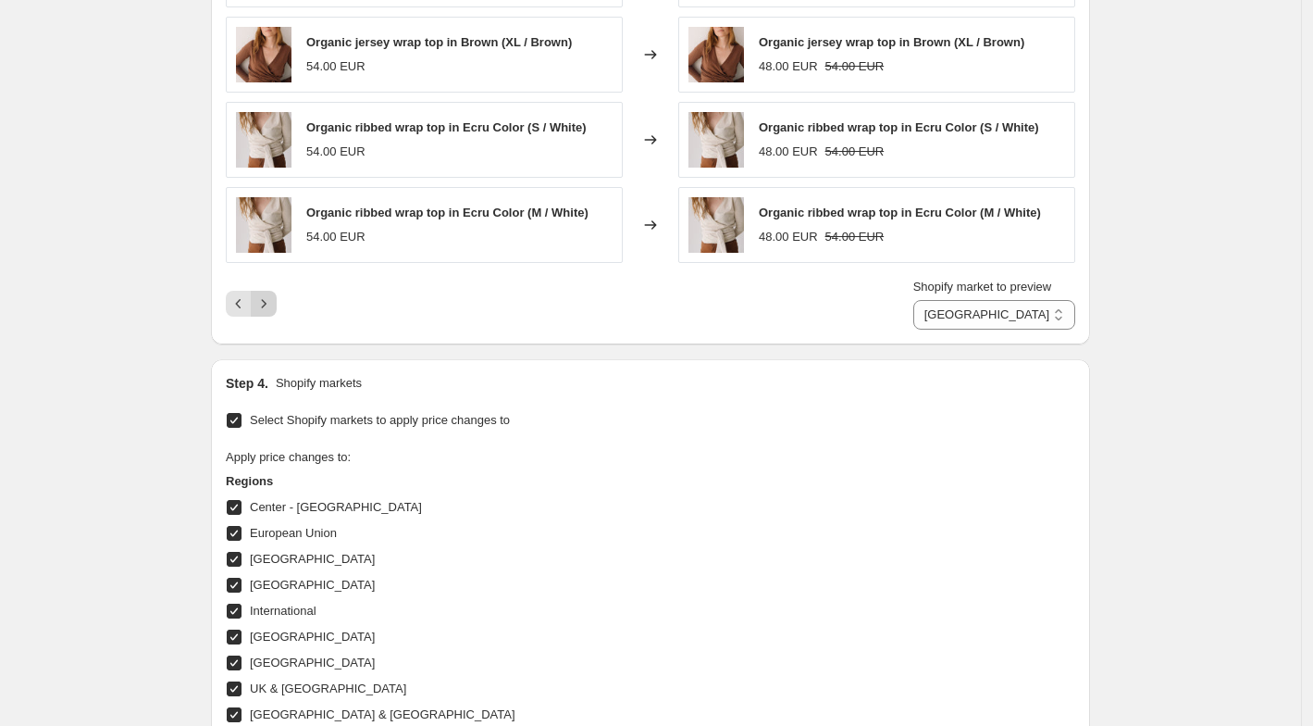
click at [268, 294] on icon "Next" at bounding box center [263, 303] width 19 height 19
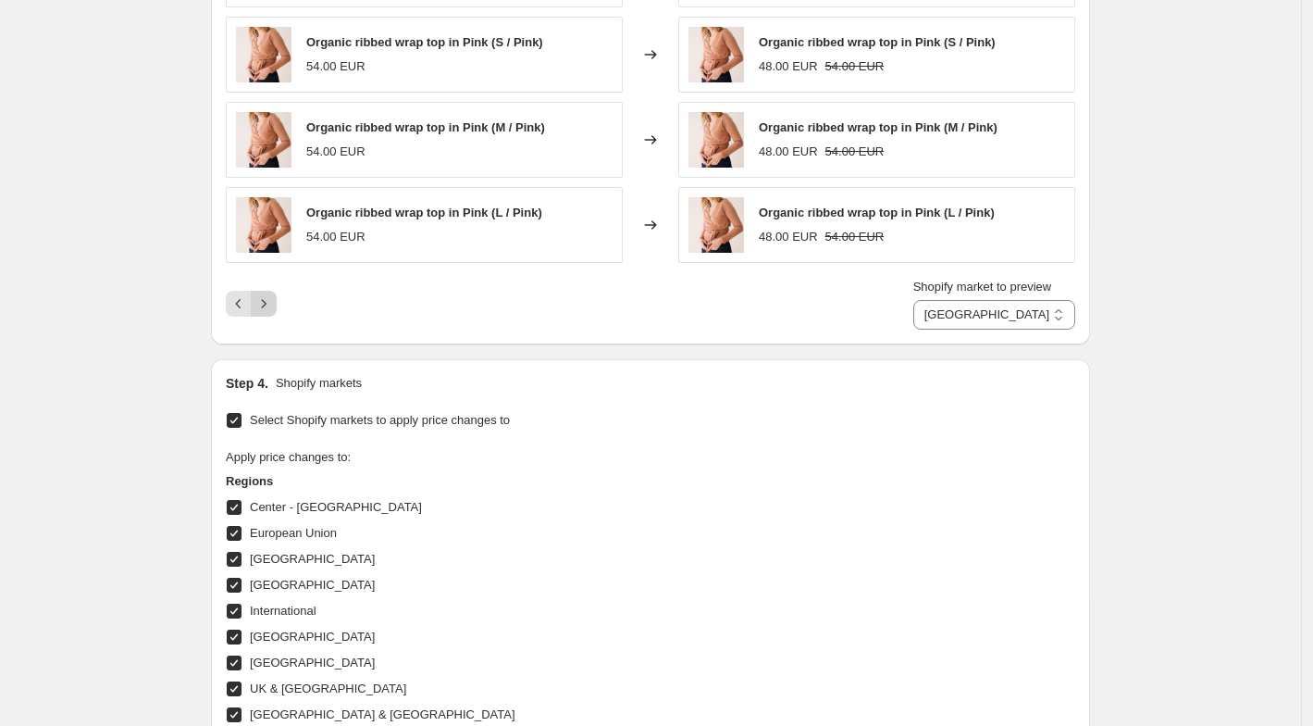
click at [267, 299] on icon "Next" at bounding box center [264, 303] width 5 height 8
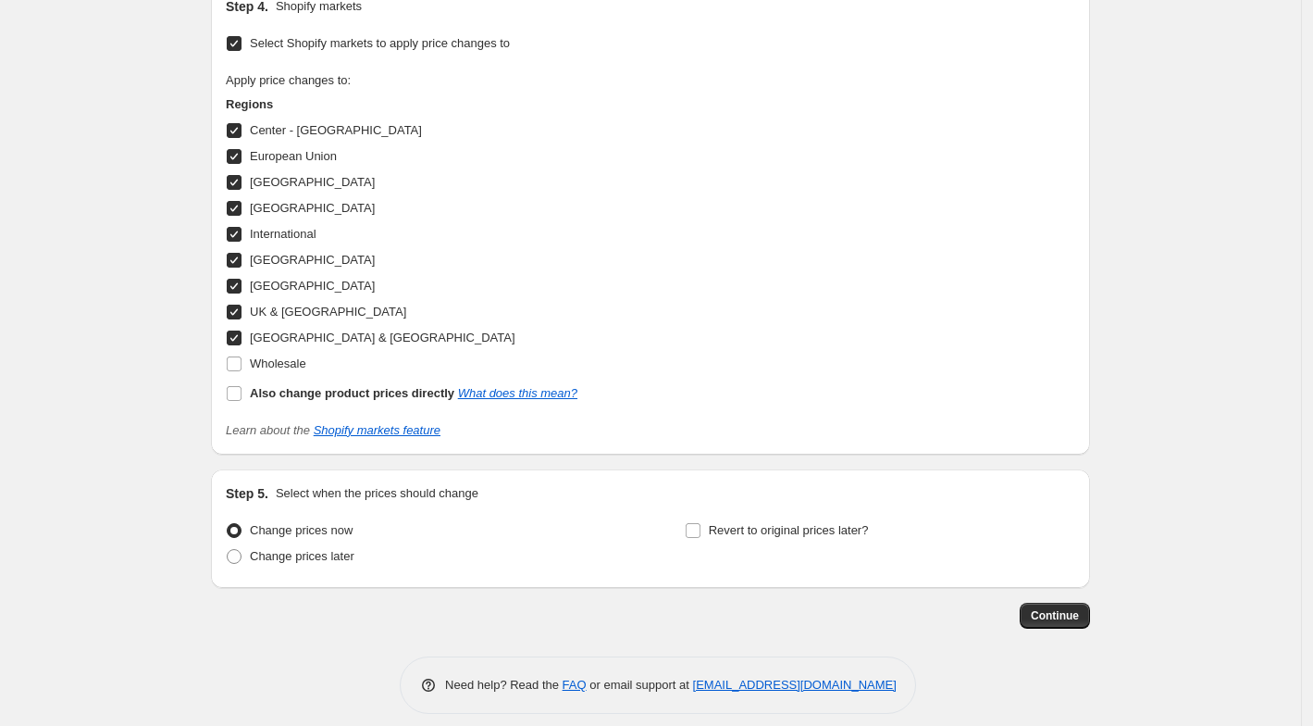
scroll to position [2108, 0]
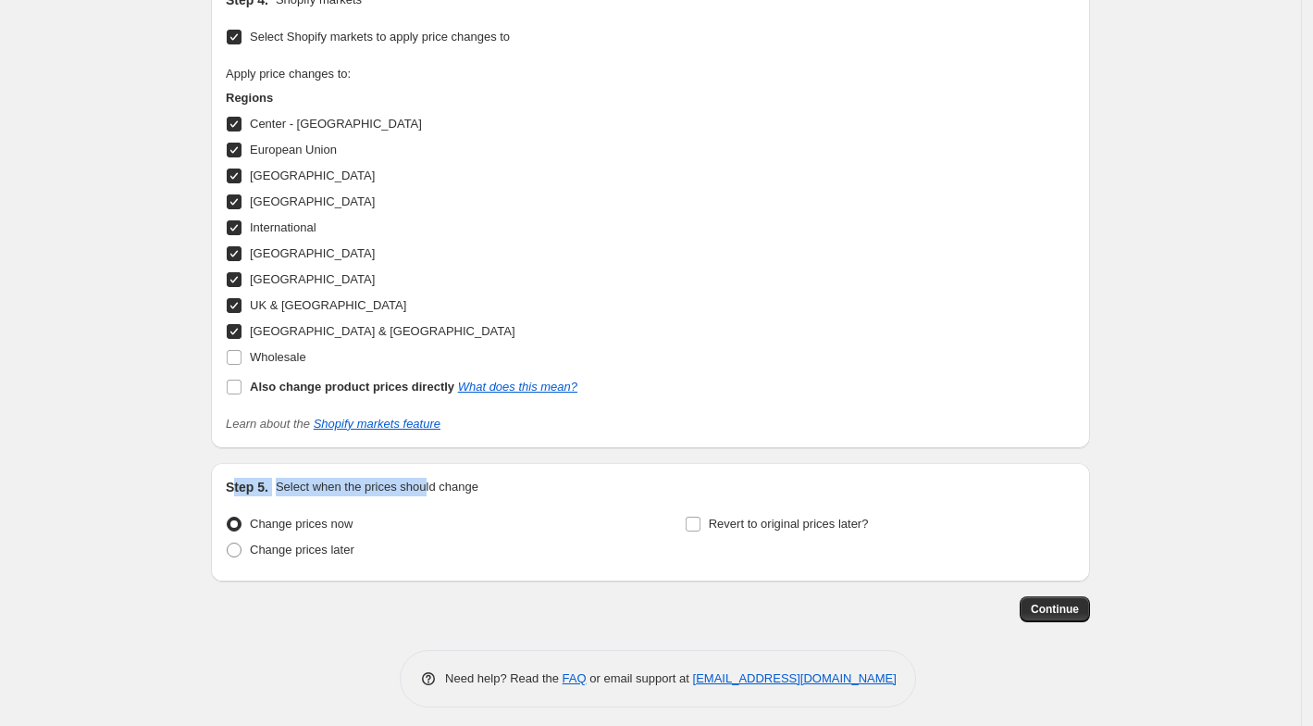
drag, startPoint x: 240, startPoint y: 481, endPoint x: 443, endPoint y: 483, distance: 203.6
click at [443, 483] on div "Step 5. Select when the prices should change" at bounding box center [651, 487] width 850 height 19
click at [443, 483] on p "Select when the prices should change" at bounding box center [377, 487] width 203 height 19
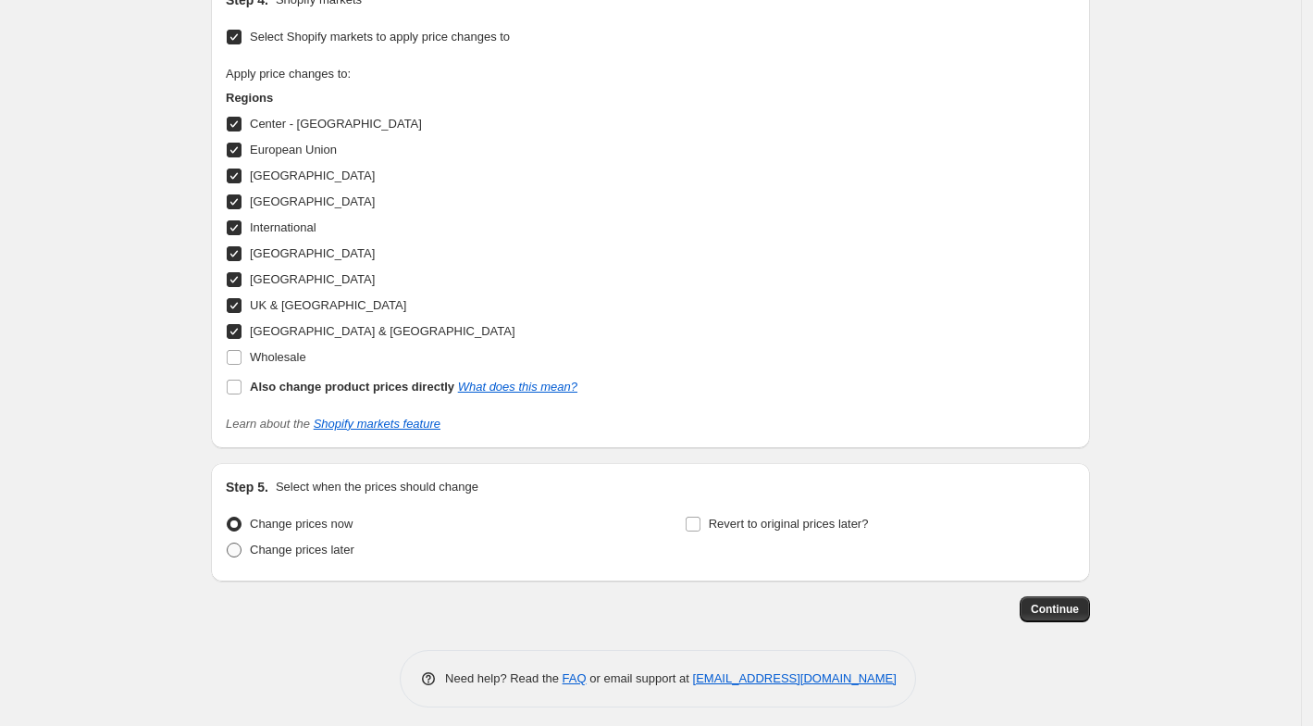
click at [337, 542] on span "Change prices later" at bounding box center [302, 549] width 105 height 14
click at [228, 542] on input "Change prices later" at bounding box center [227, 542] width 1 height 1
radio input "true"
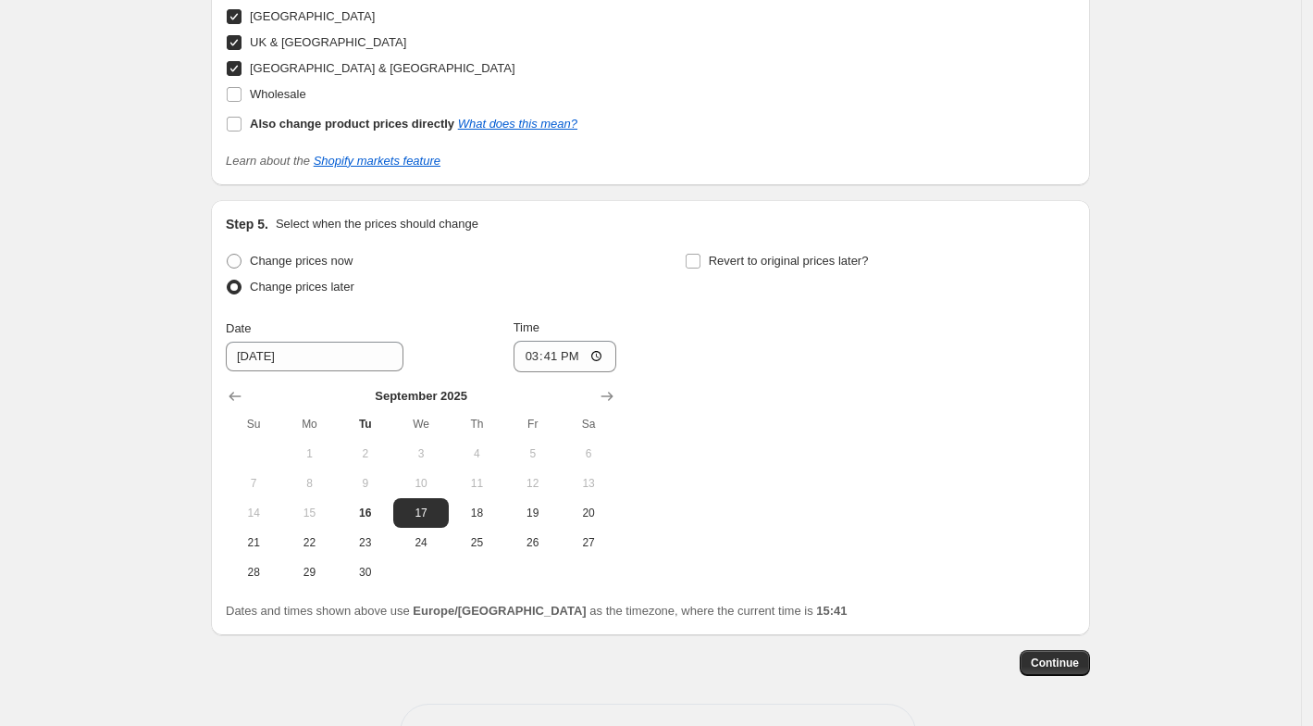
scroll to position [2378, 0]
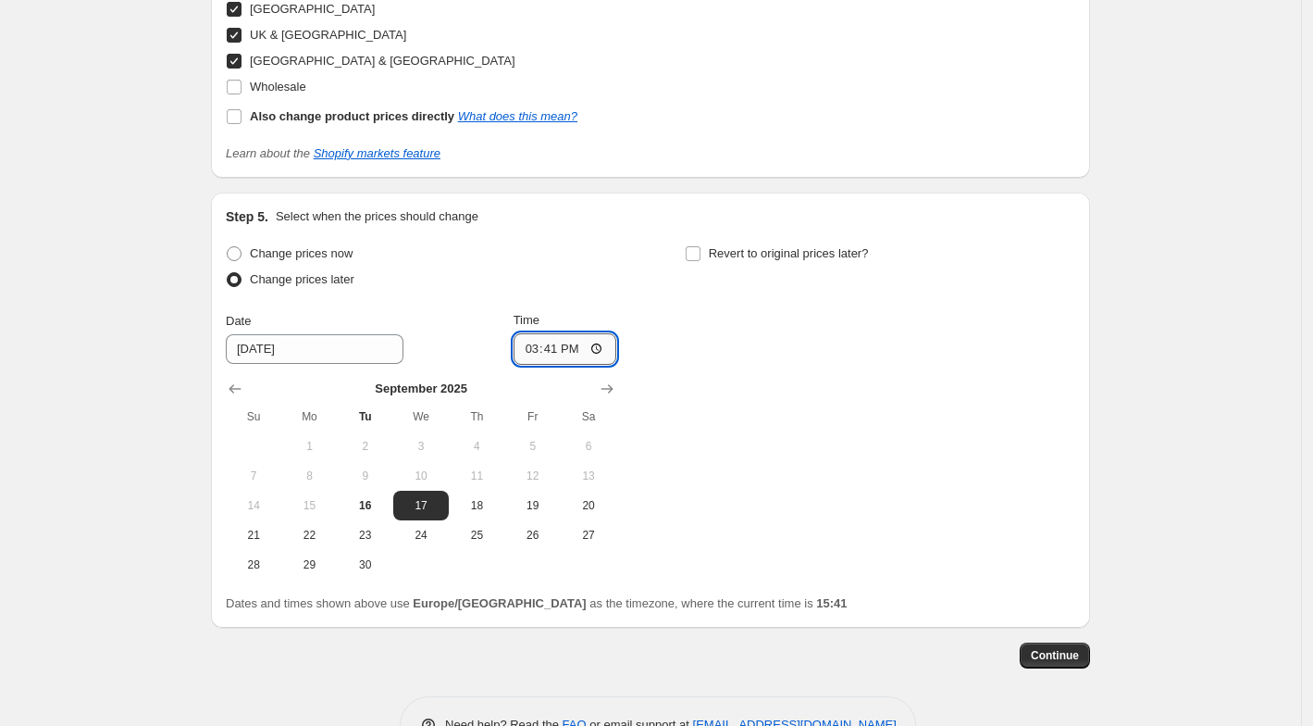
click at [556, 340] on input "15:41" at bounding box center [566, 348] width 104 height 31
click at [551, 340] on input "00:00" at bounding box center [566, 348] width 104 height 31
type input "23:59"
click at [740, 372] on div "Change prices now Change prices later Date [DATE] Time 23:59 [DATE] Su Mo Tu We…" at bounding box center [651, 410] width 850 height 339
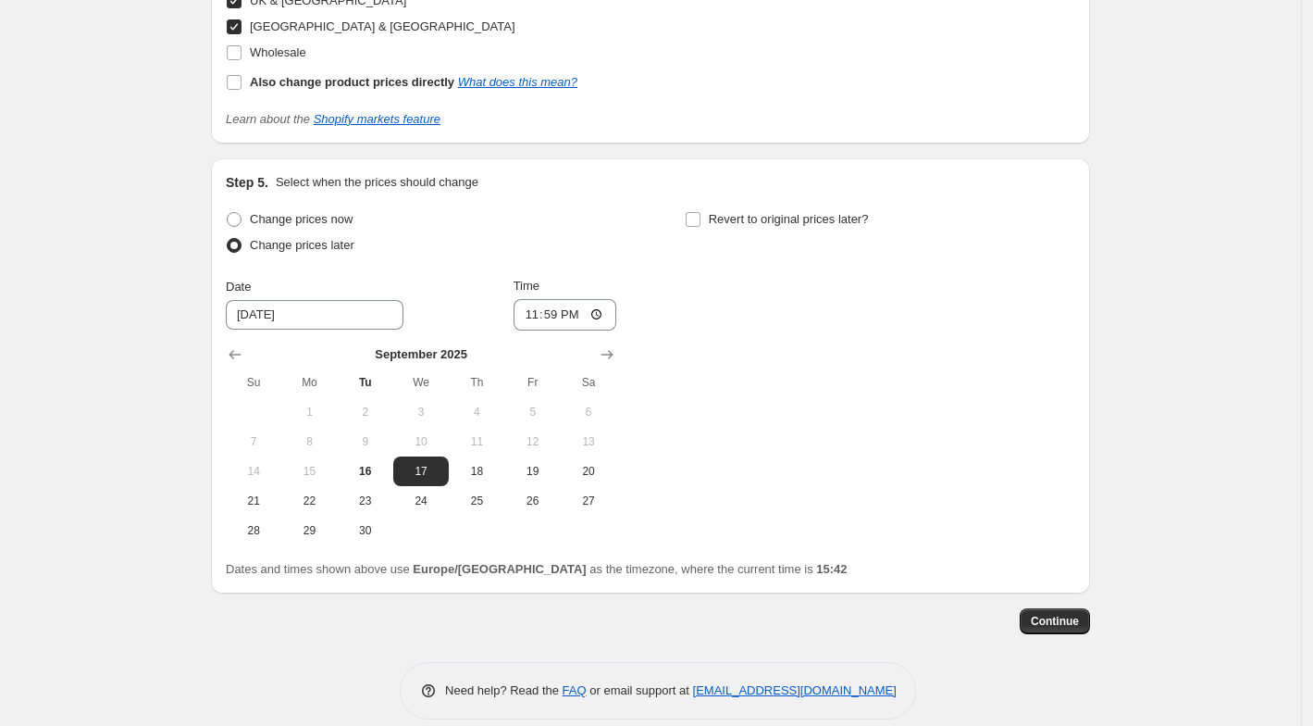
scroll to position [2426, 0]
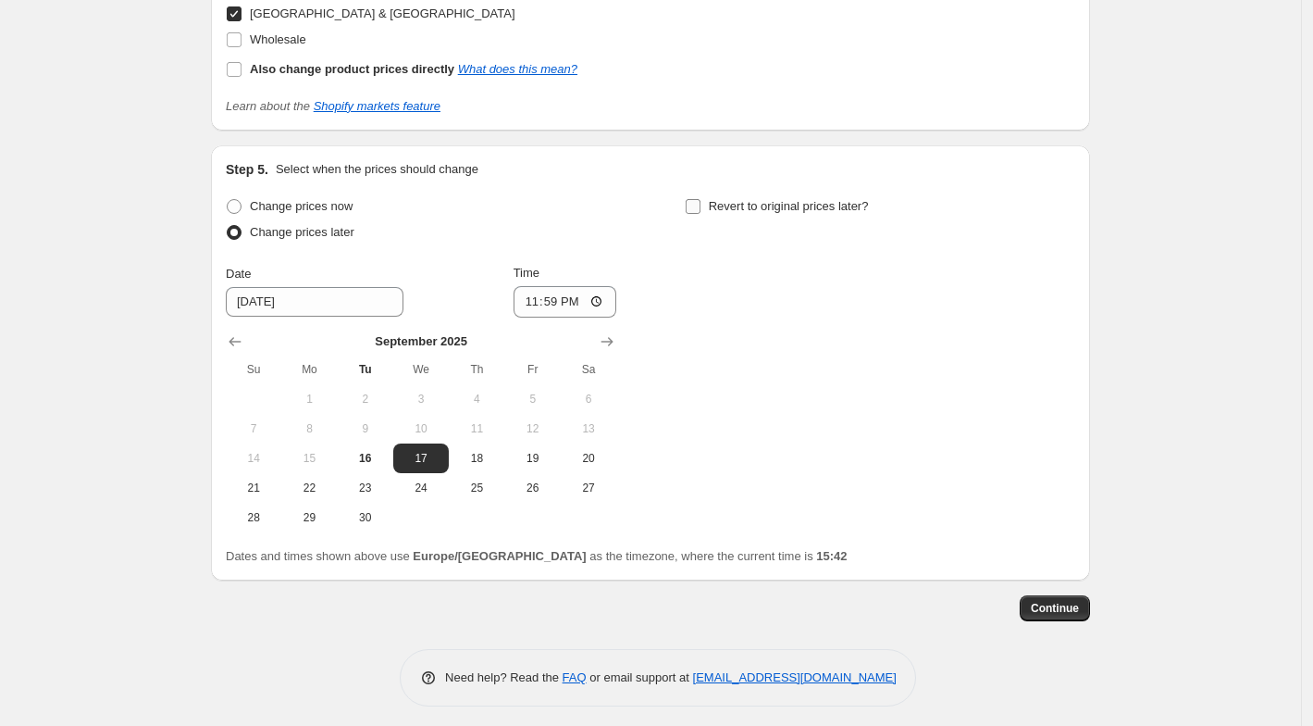
click at [765, 206] on span "Revert to original prices later?" at bounding box center [789, 206] width 160 height 19
click at [701, 206] on input "Revert to original prices later?" at bounding box center [693, 206] width 15 height 15
checkbox input "true"
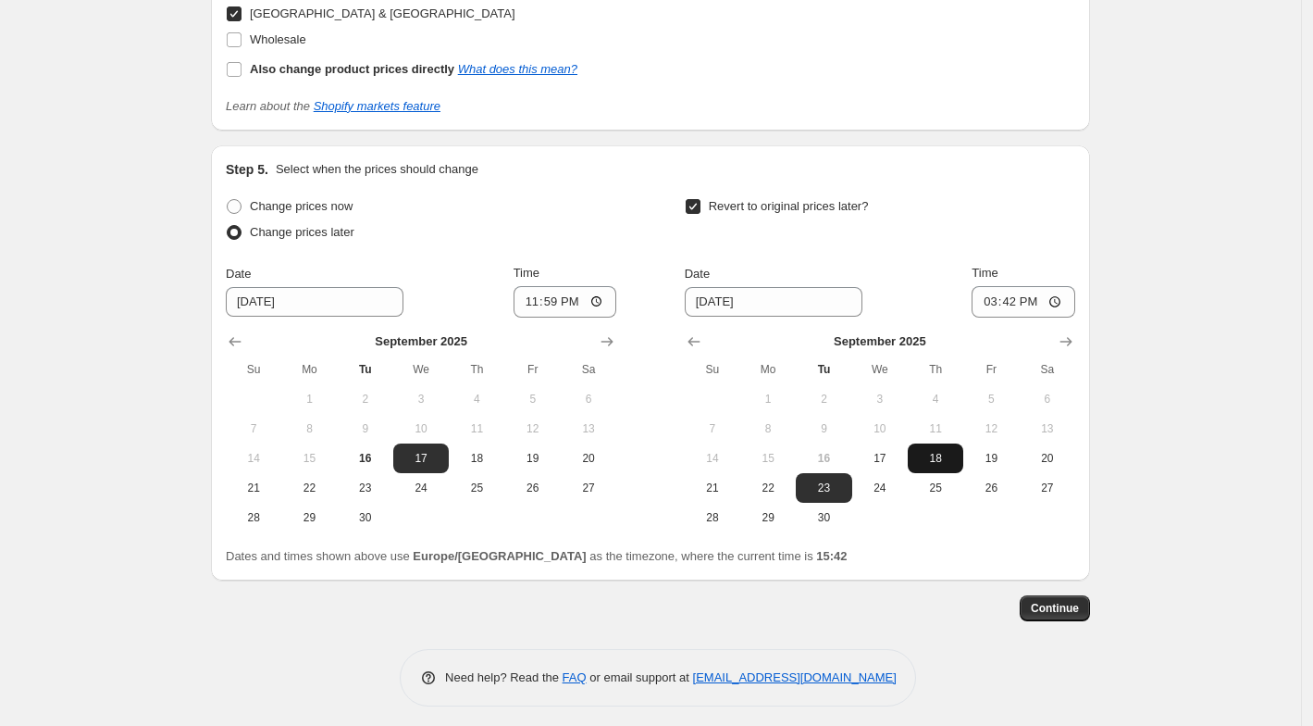
click at [947, 452] on span "18" at bounding box center [935, 458] width 41 height 15
type input "[DATE]"
click at [1009, 291] on input "15:42" at bounding box center [1024, 301] width 104 height 31
type input "23:59"
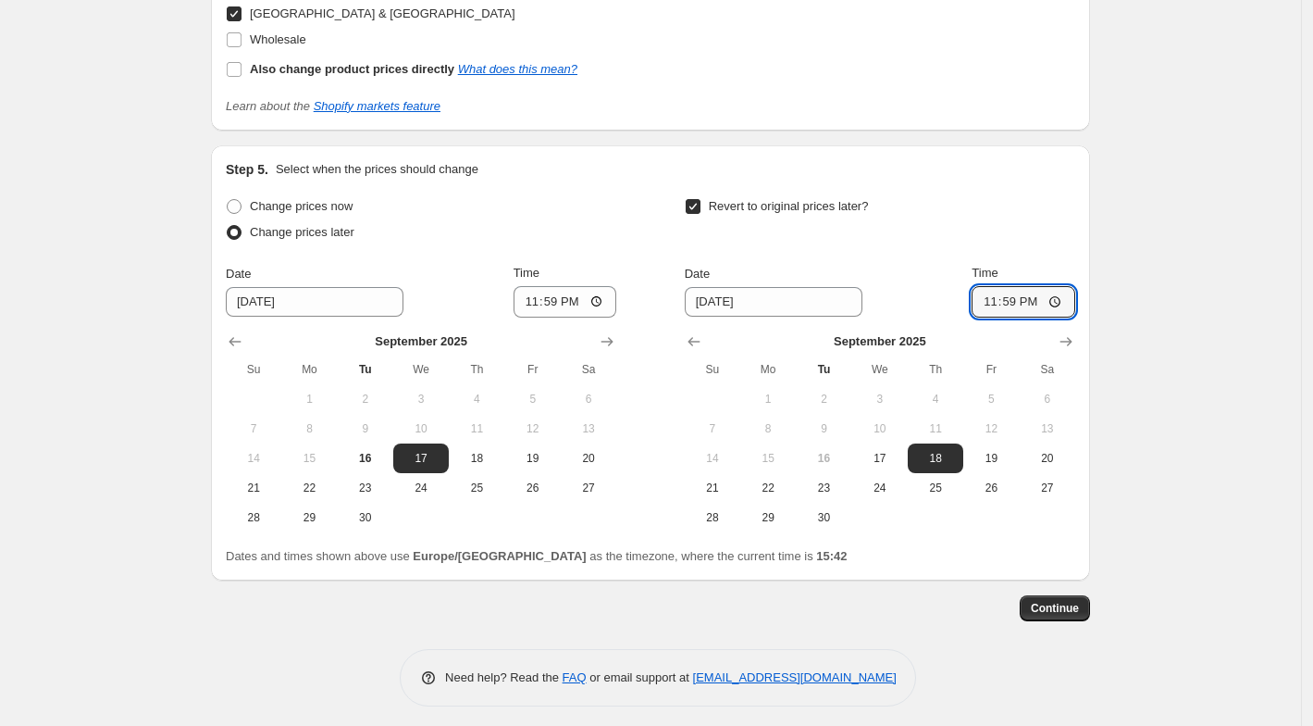
click at [997, 451] on span "19" at bounding box center [991, 458] width 41 height 15
type input "[DATE]"
click at [1010, 292] on input "23:59" at bounding box center [1024, 301] width 104 height 31
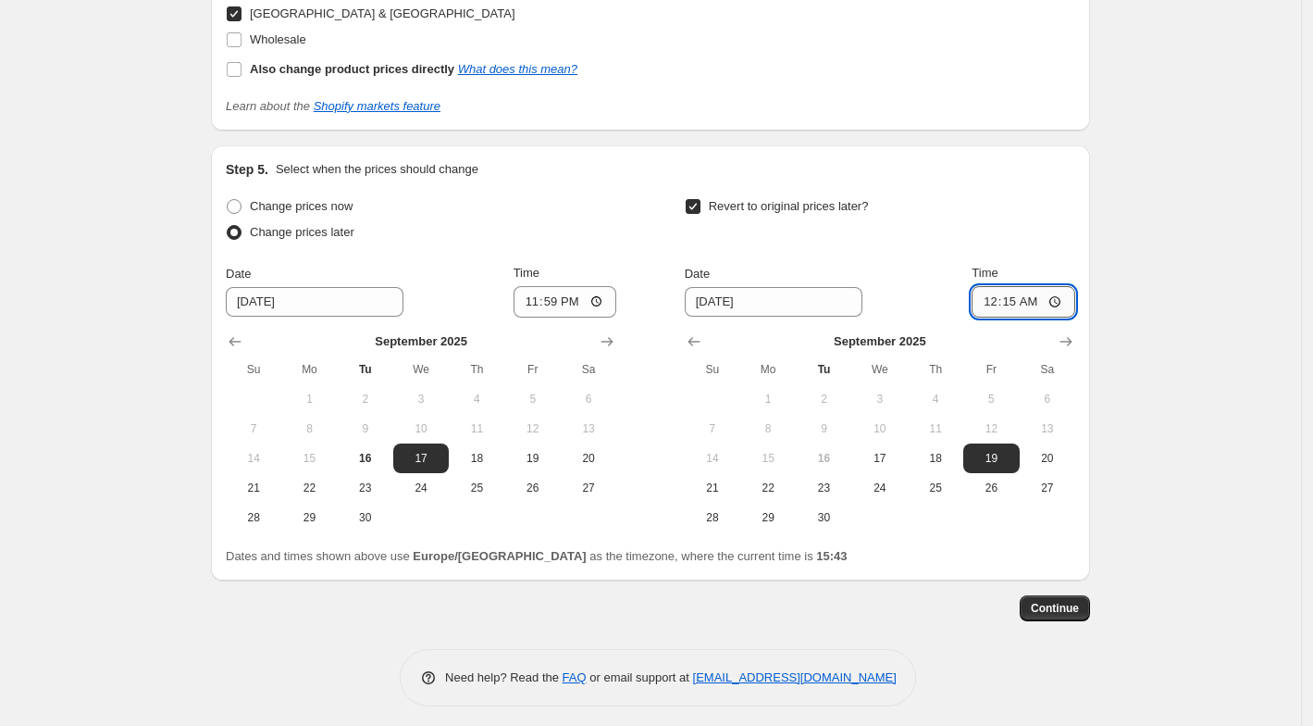
click at [1036, 300] on input "00:15" at bounding box center [1024, 301] width 104 height 31
type input "00:30"
click at [1054, 601] on span "Continue" at bounding box center [1055, 608] width 48 height 15
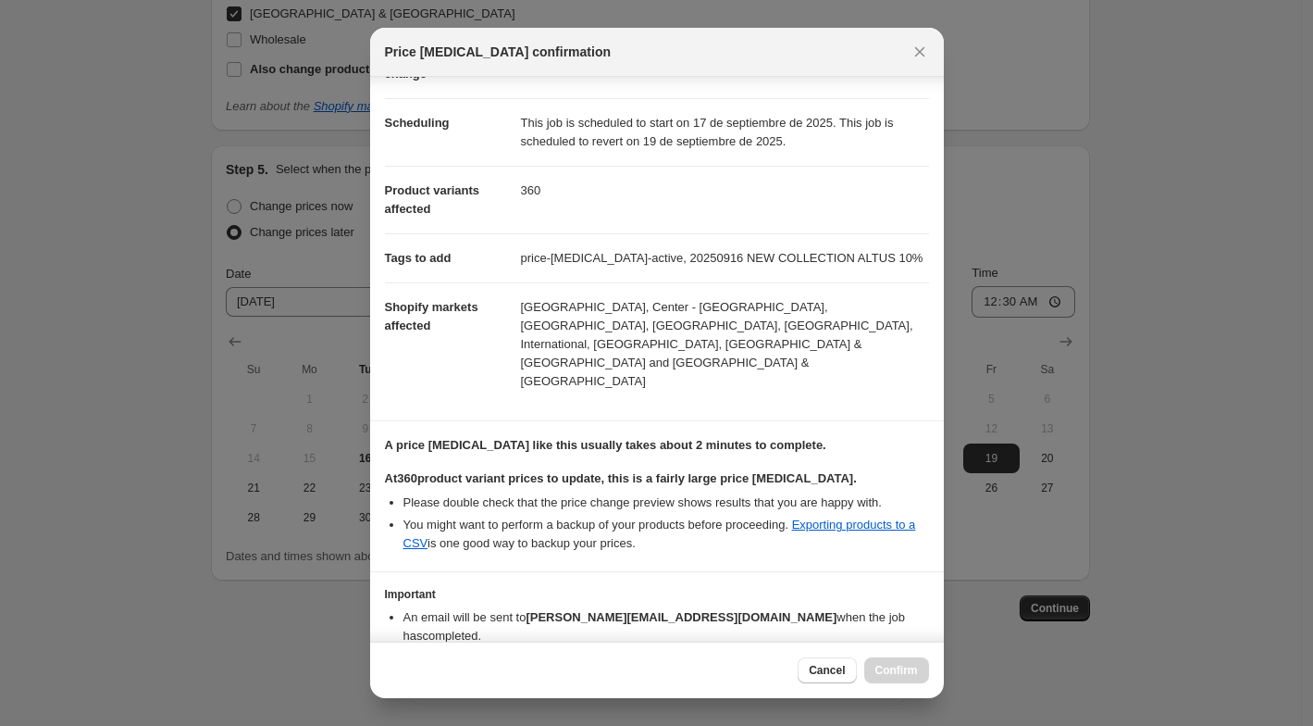
scroll to position [149, 0]
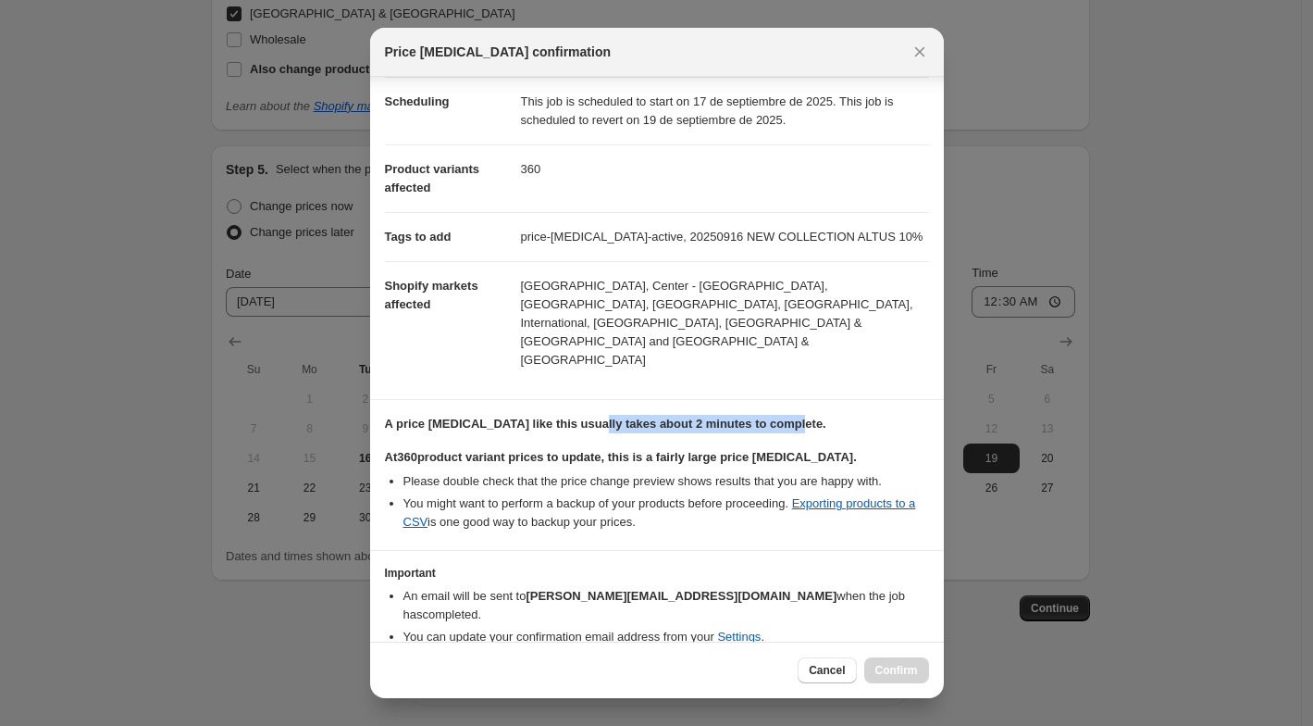
drag, startPoint x: 805, startPoint y: 359, endPoint x: 593, endPoint y: 357, distance: 211.9
click at [593, 415] on p "A price [MEDICAL_DATA] like this usually takes about 2 minutes to complete." at bounding box center [657, 424] width 544 height 19
click at [391, 686] on input "I understand that this price [MEDICAL_DATA] will affect 360 product variants" at bounding box center [393, 693] width 15 height 15
checkbox input "true"
drag, startPoint x: 493, startPoint y: 606, endPoint x: 646, endPoint y: 624, distance: 153.7
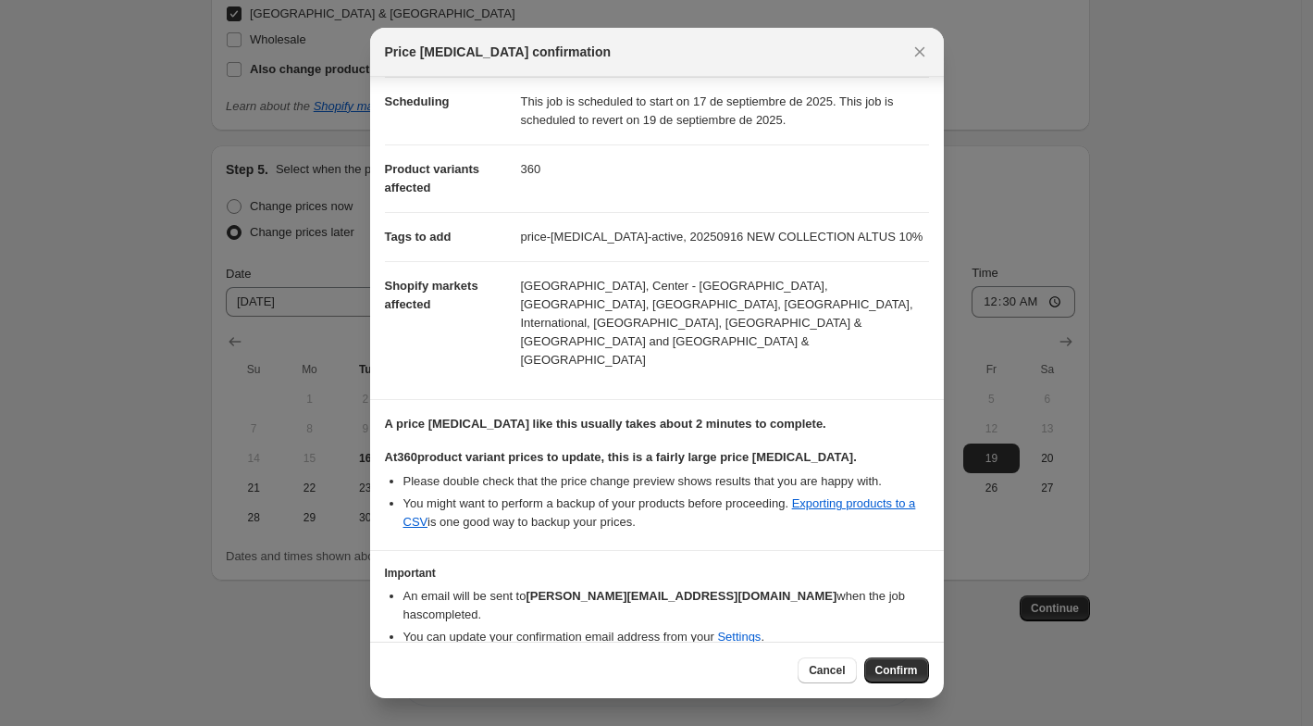
click at [646, 680] on label "I understand that this price [MEDICAL_DATA] will affect 360 product variants" at bounding box center [616, 693] width 462 height 26
click at [886, 659] on button "Confirm" at bounding box center [896, 670] width 65 height 26
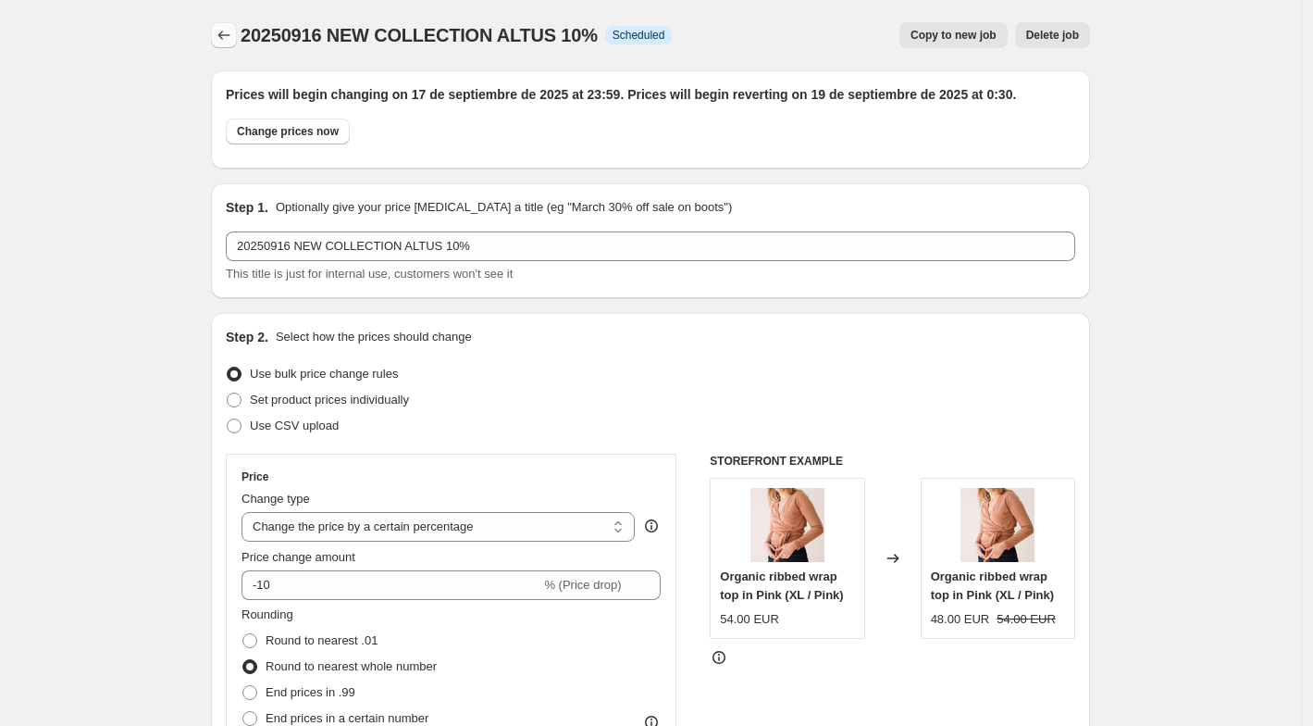
click at [233, 28] on icon "Price change jobs" at bounding box center [224, 35] width 19 height 19
